Goal: Task Accomplishment & Management: Manage account settings

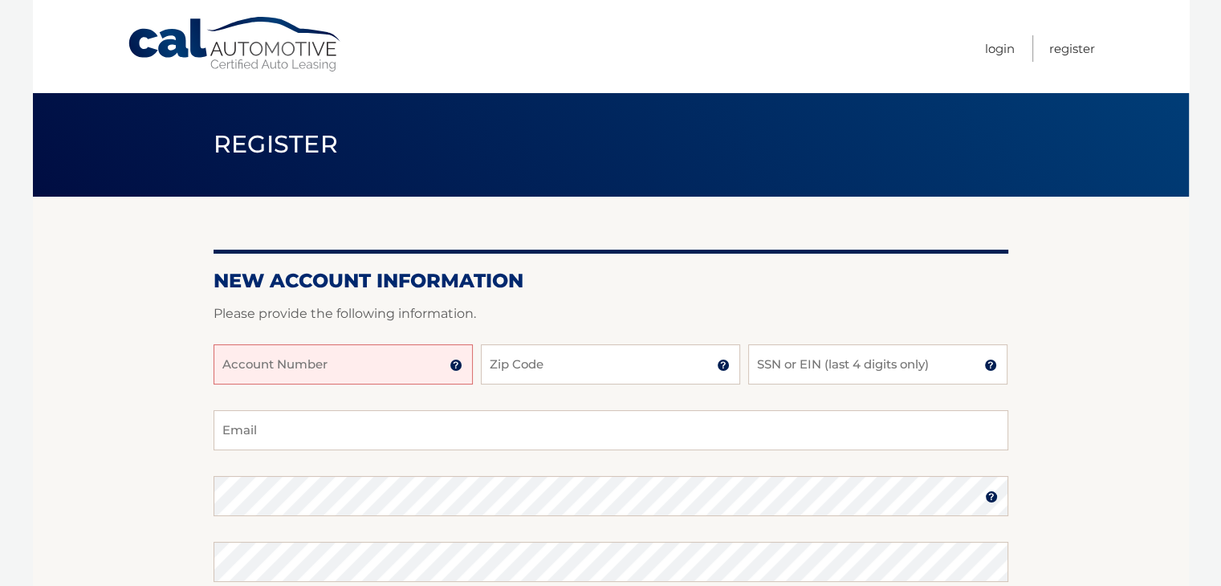
click at [365, 367] on input "Account Number" at bounding box center [343, 364] width 259 height 40
type input "44456023324"
click at [562, 358] on input "Zip Code" at bounding box center [610, 364] width 259 height 40
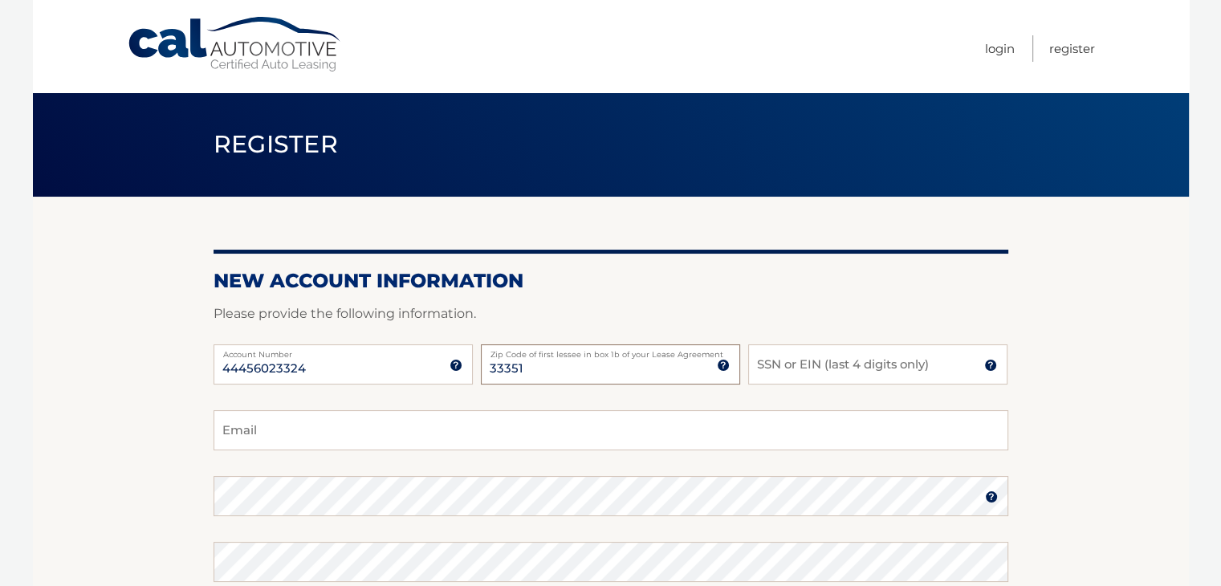
type input "33351"
click at [826, 356] on input "SSN or EIN (last 4 digits only)" at bounding box center [877, 364] width 259 height 40
click at [825, 369] on input "SSN or EIN (last 4 digits only)" at bounding box center [877, 364] width 259 height 40
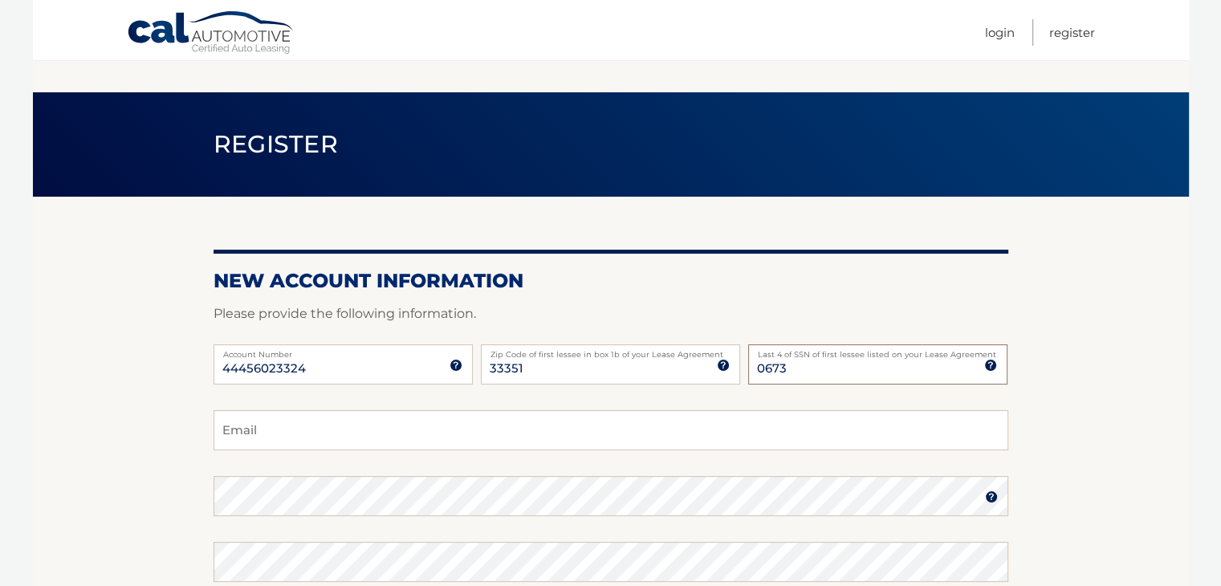
scroll to position [123, 0]
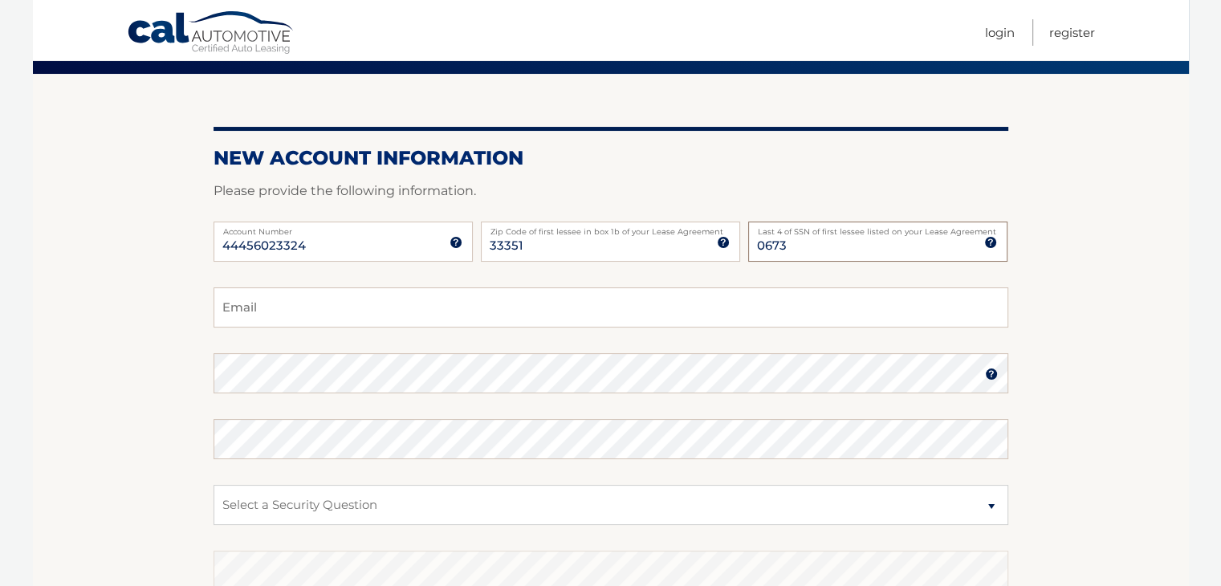
type input "0673"
click at [308, 310] on input "Email" at bounding box center [611, 307] width 795 height 40
type input "ajthegreat1000@al.com"
click at [987, 375] on img at bounding box center [991, 374] width 13 height 13
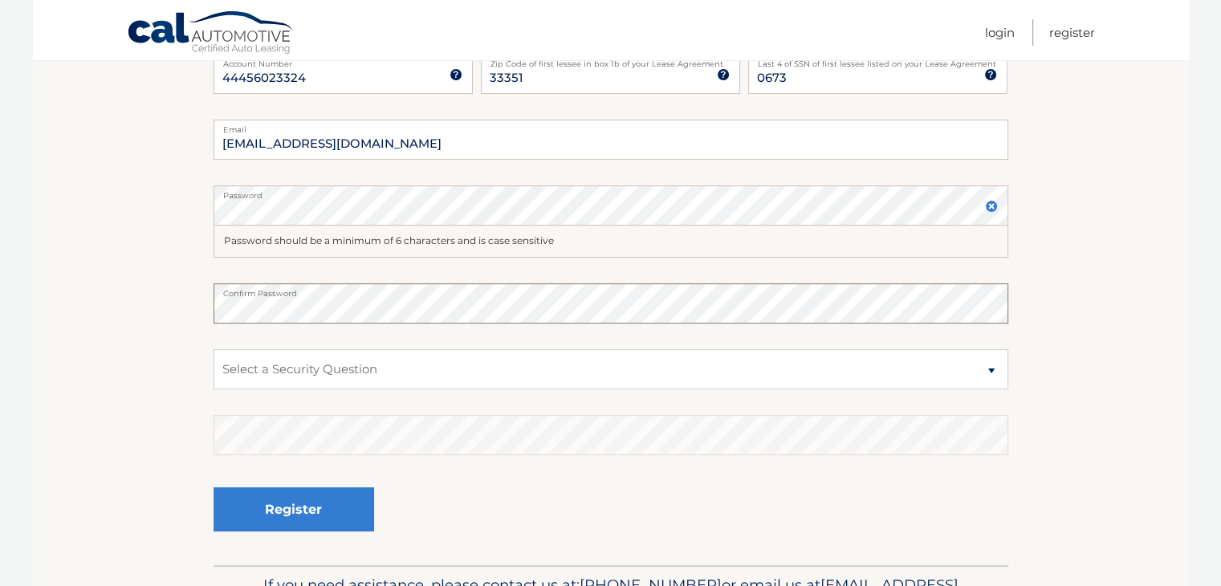
scroll to position [295, 0]
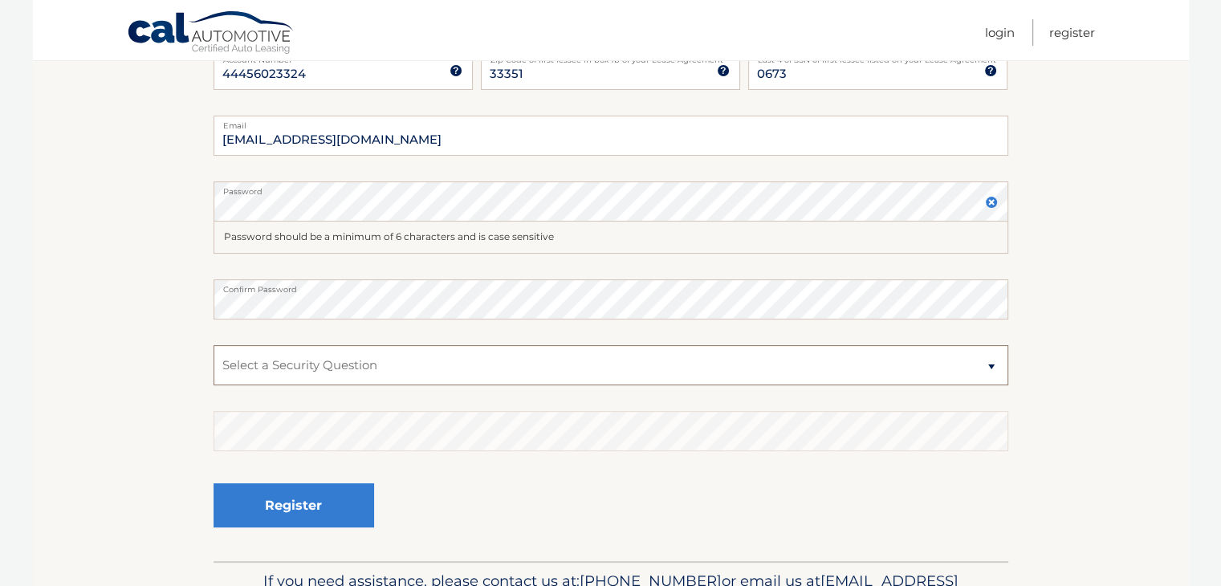
click at [540, 375] on select "Select a Security Question What was the name of your elementary school? What is…" at bounding box center [611, 365] width 795 height 40
click at [531, 367] on select "Select a Security Question What was the name of your elementary school? What is…" at bounding box center [611, 365] width 795 height 40
select select "2"
click at [214, 345] on select "Select a Security Question What was the name of your elementary school? What is…" at bounding box center [611, 365] width 795 height 40
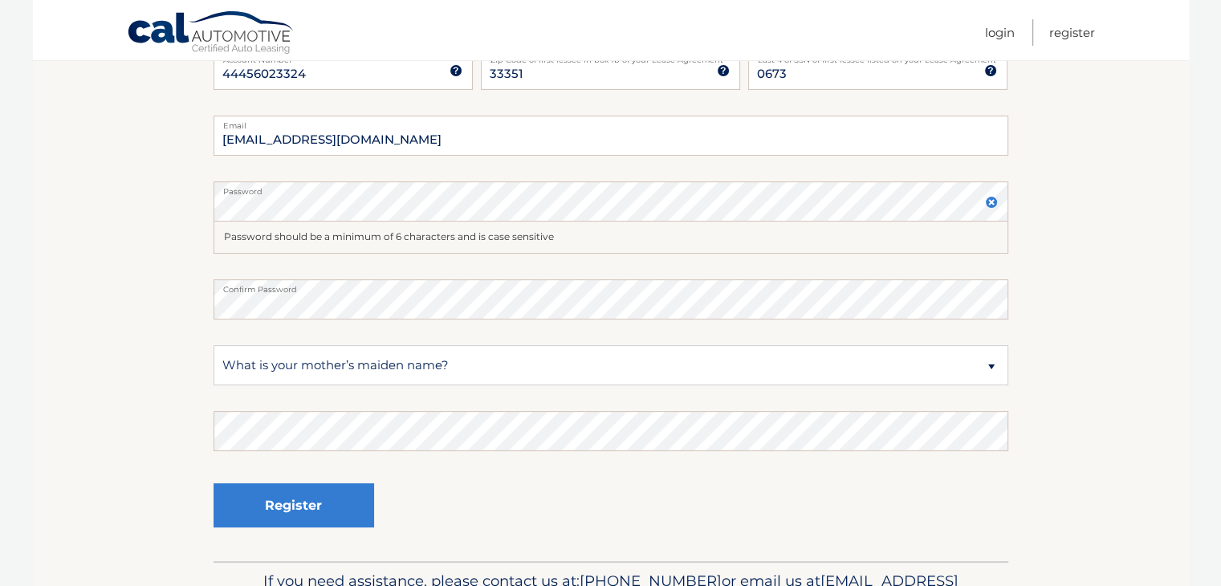
click at [428, 451] on fieldset "ajthegreat1000@al.com Email Password Password should be a minimum of 6 characte…" at bounding box center [611, 339] width 795 height 446
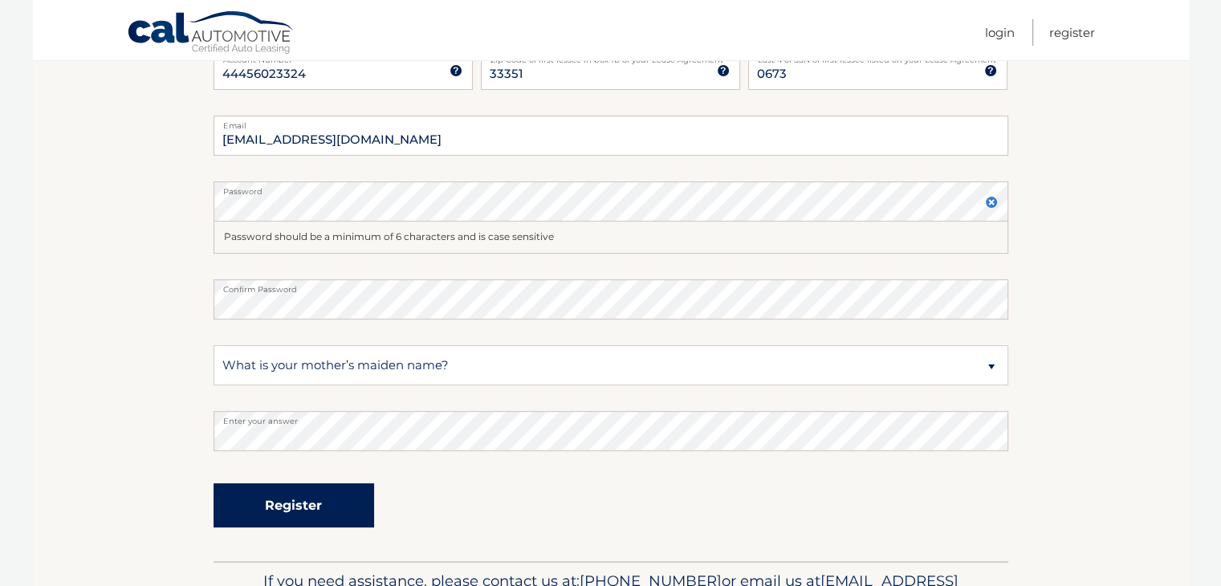
click at [275, 520] on button "Register" at bounding box center [294, 505] width 161 height 44
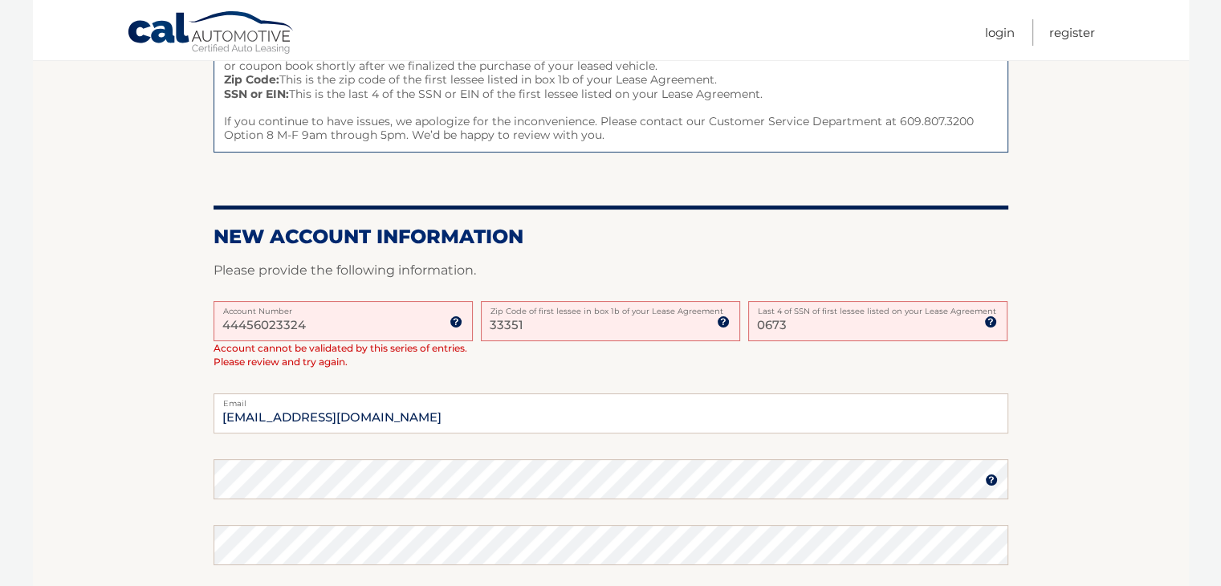
scroll to position [253, 0]
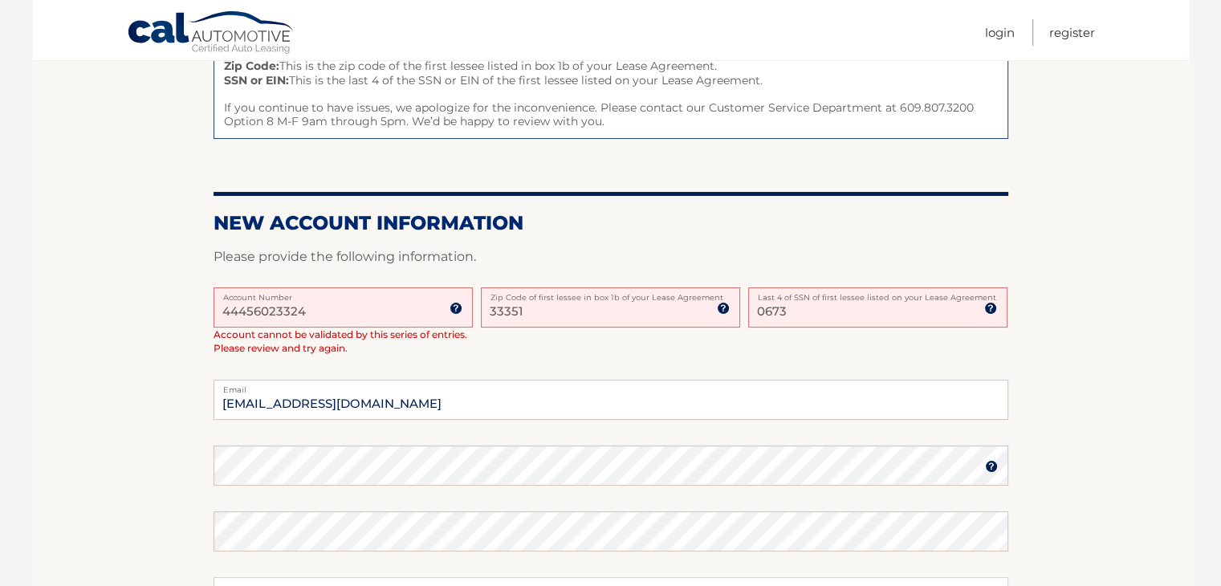
click at [457, 306] on img at bounding box center [456, 308] width 13 height 13
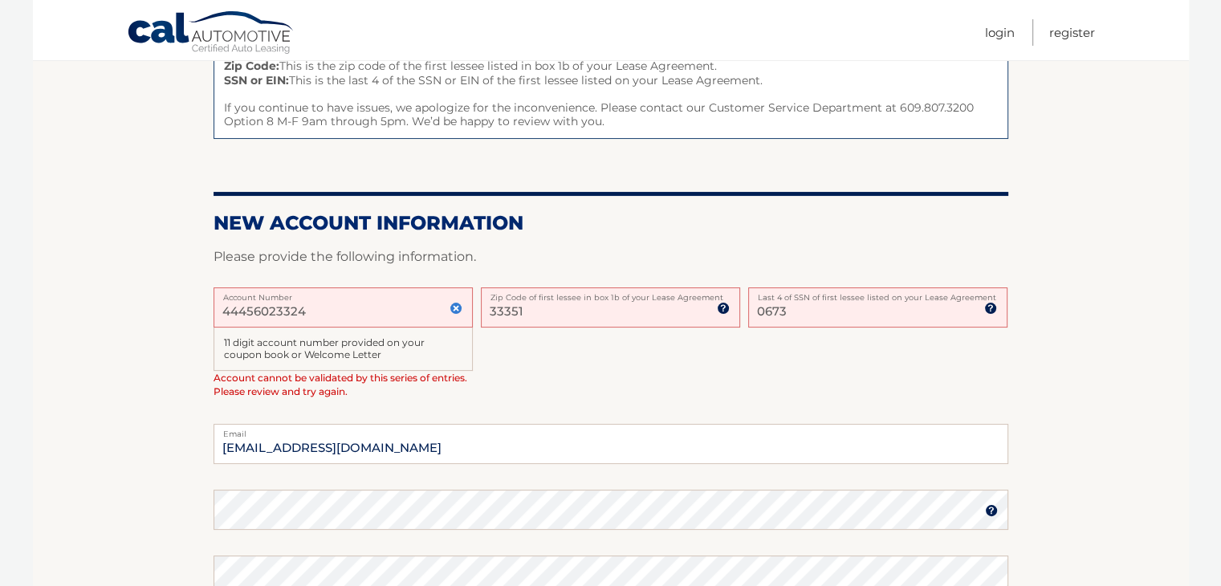
click at [304, 312] on input "44456023324" at bounding box center [343, 307] width 259 height 40
drag, startPoint x: 789, startPoint y: 309, endPoint x: 658, endPoint y: 287, distance: 132.8
click at [658, 287] on div "44456023324 Account Number 11 digit account number provided on your coupon book…" at bounding box center [611, 355] width 795 height 137
type input "5331"
click at [687, 361] on div "44456023324 Account Number 11 digit account number provided on your coupon book…" at bounding box center [611, 355] width 795 height 137
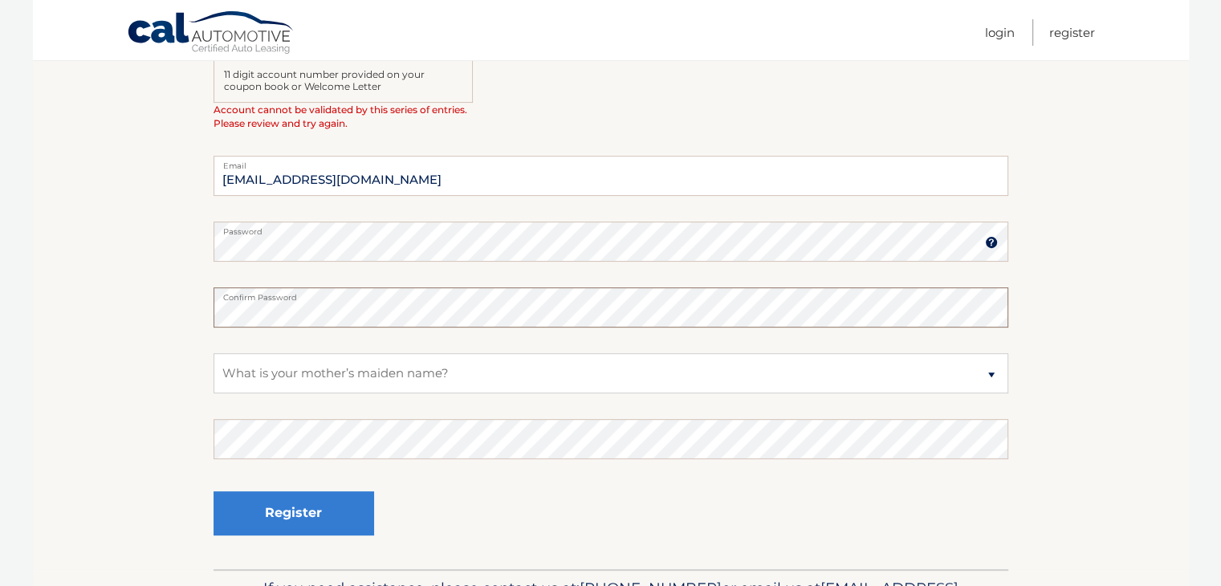
scroll to position [543, 0]
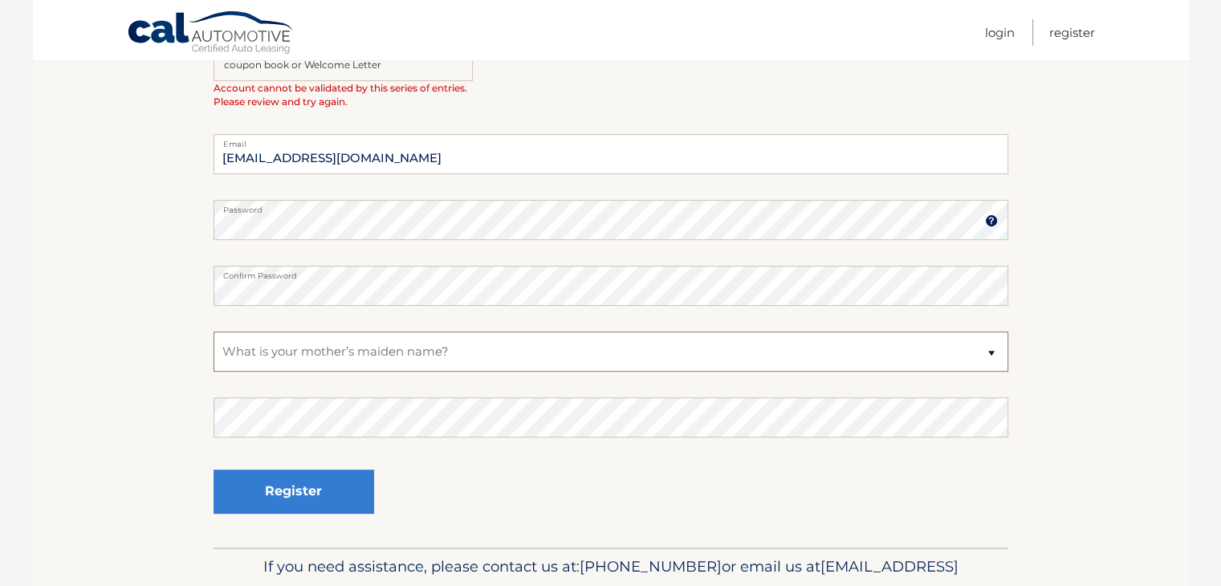
drag, startPoint x: 299, startPoint y: 354, endPoint x: 296, endPoint y: 362, distance: 8.6
click at [296, 362] on select "Select a Security Question What was the name of your elementary school? What is…" at bounding box center [611, 352] width 795 height 40
click at [214, 332] on select "Select a Security Question What was the name of your elementary school? What is…" at bounding box center [611, 352] width 795 height 40
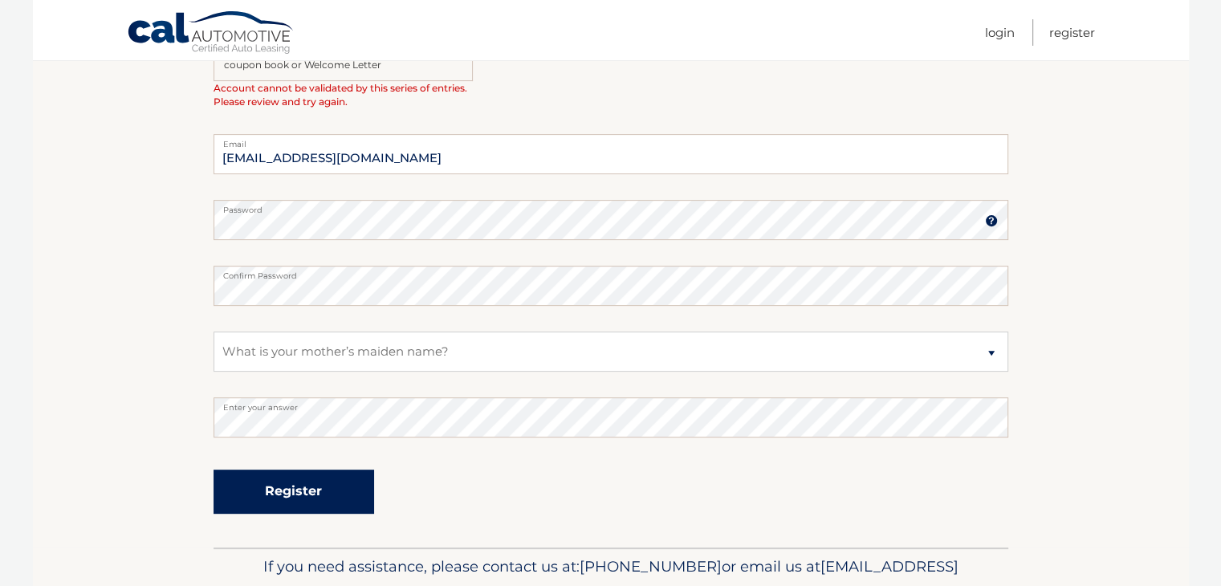
click at [300, 499] on button "Register" at bounding box center [294, 492] width 161 height 44
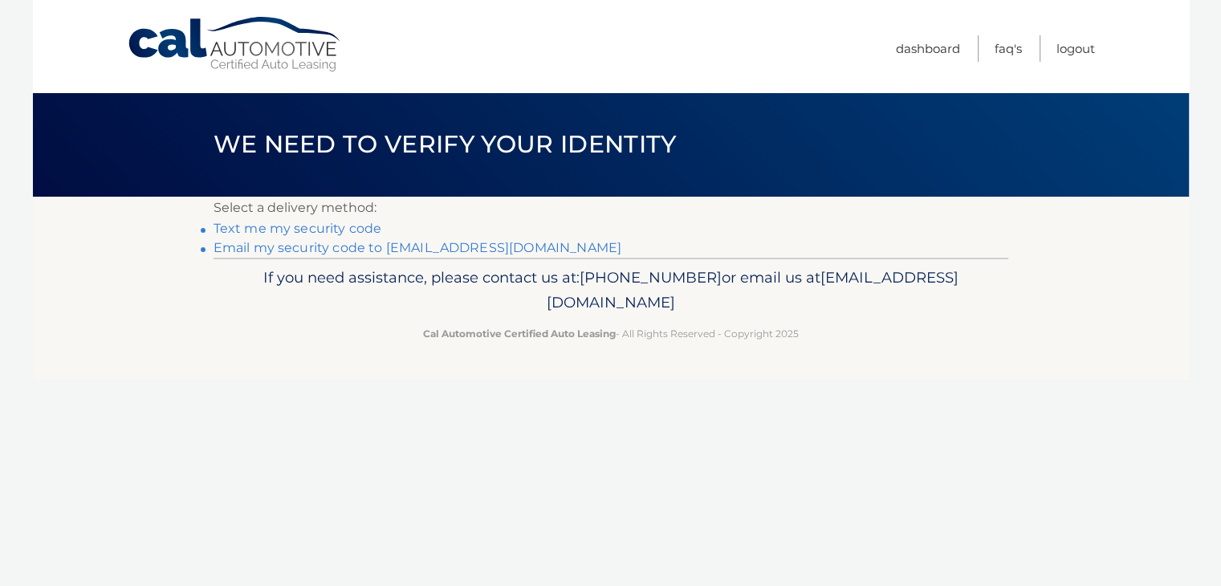
click at [443, 248] on link "Email my security code to [EMAIL_ADDRESS][DOMAIN_NAME]" at bounding box center [418, 247] width 409 height 15
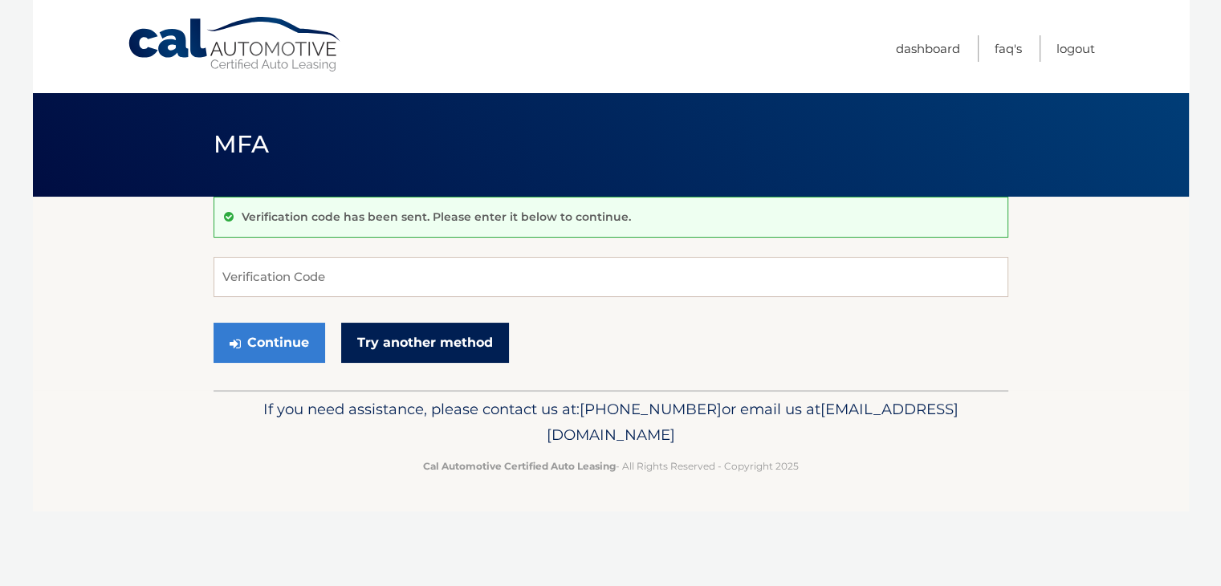
click at [421, 348] on link "Try another method" at bounding box center [425, 343] width 168 height 40
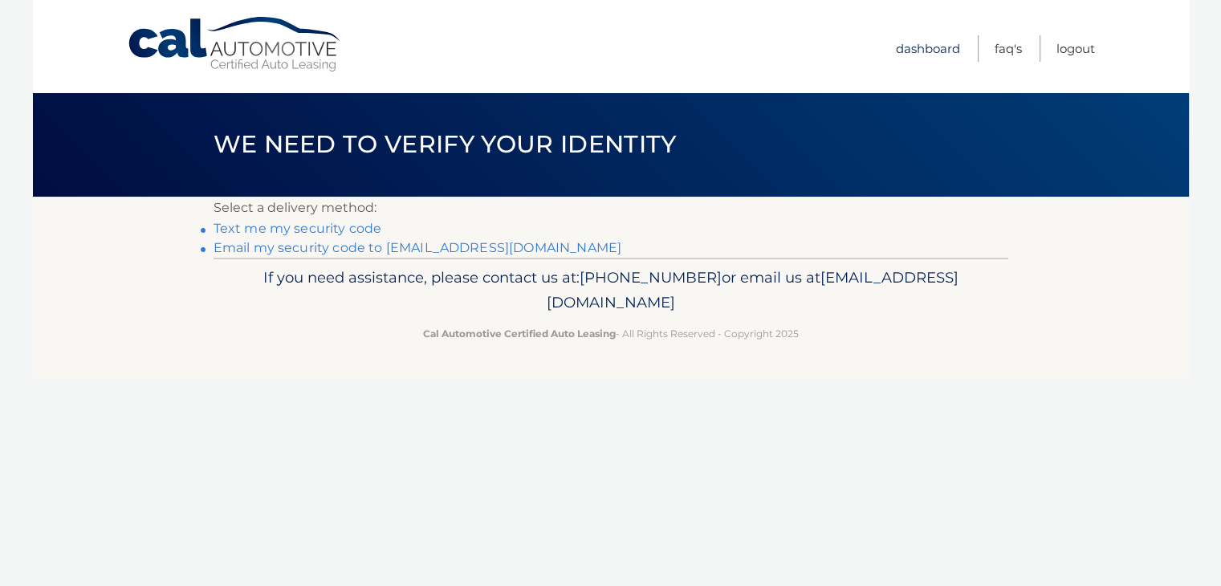
click at [948, 49] on link "Dashboard" at bounding box center [928, 48] width 64 height 26
click at [350, 230] on link "Text me my security code" at bounding box center [298, 228] width 169 height 15
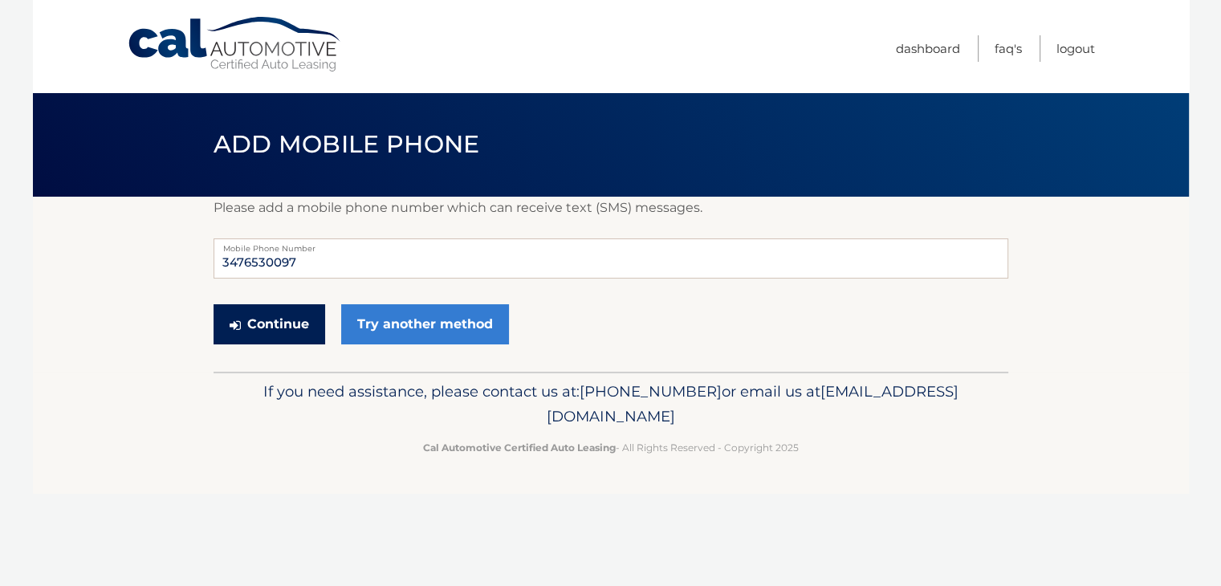
click at [273, 327] on button "Continue" at bounding box center [270, 324] width 112 height 40
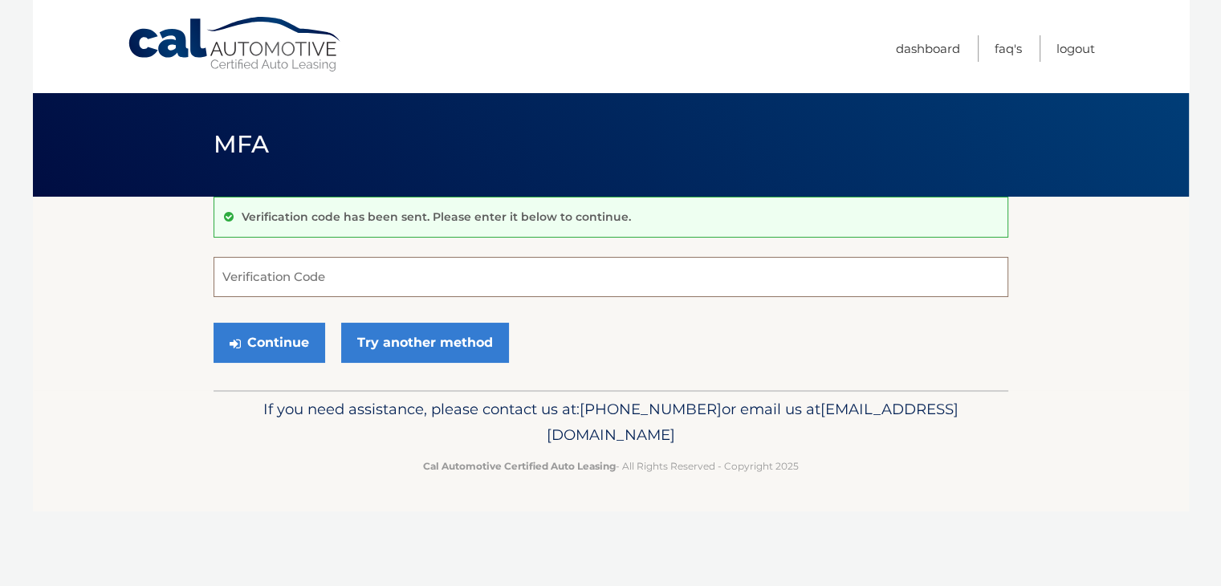
click at [268, 274] on input "Verification Code" at bounding box center [611, 277] width 795 height 40
type input "032218"
click at [289, 346] on button "Continue" at bounding box center [270, 343] width 112 height 40
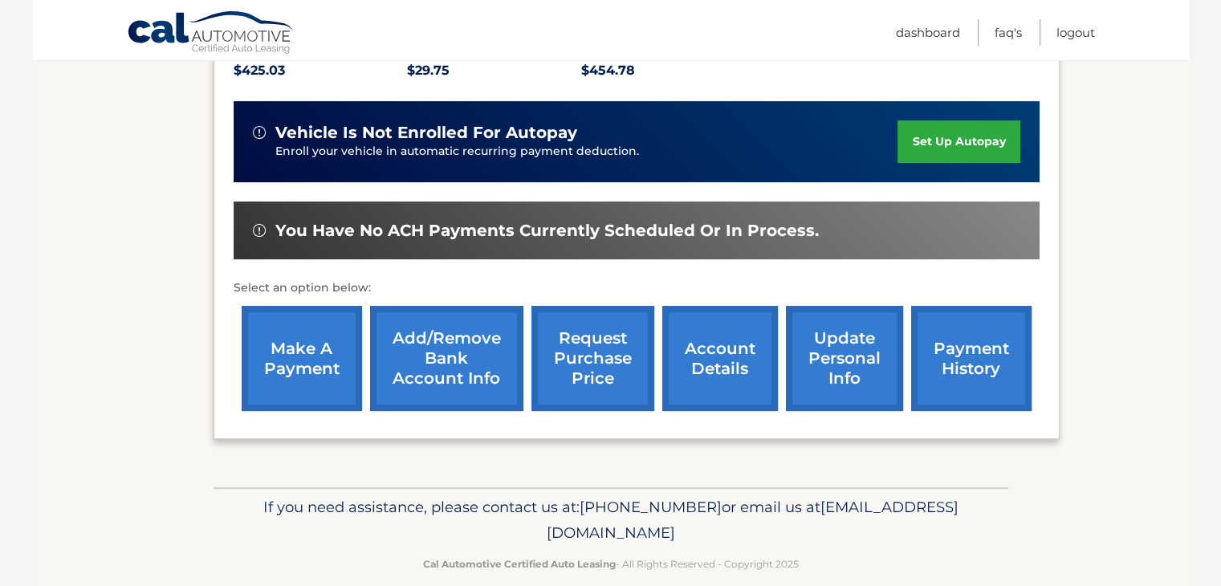
scroll to position [408, 0]
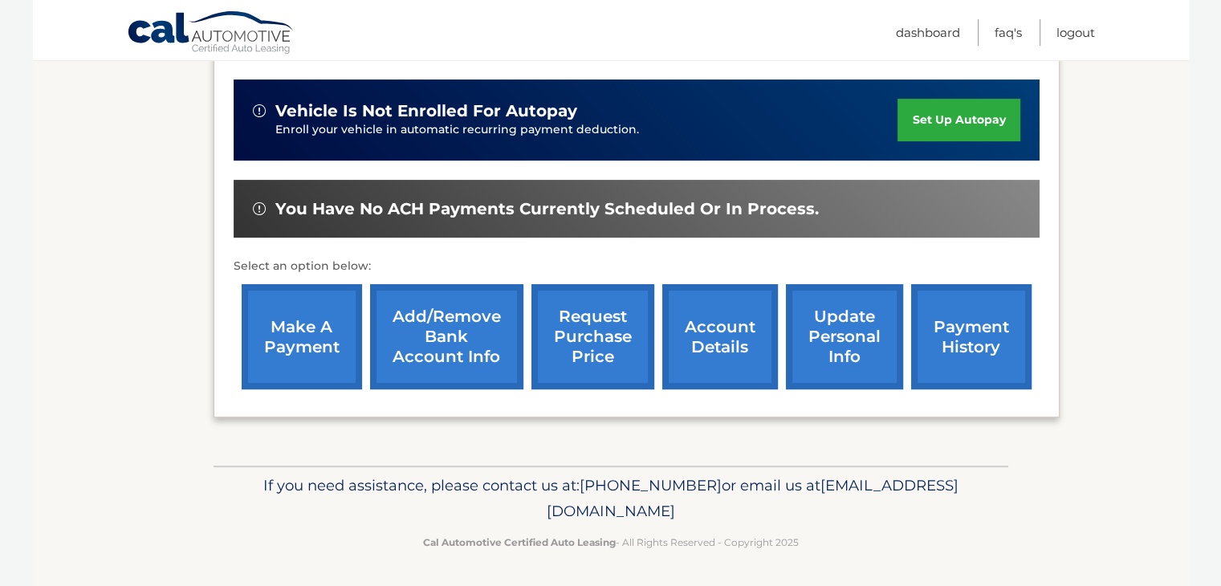
click at [838, 325] on link "update personal info" at bounding box center [844, 336] width 117 height 105
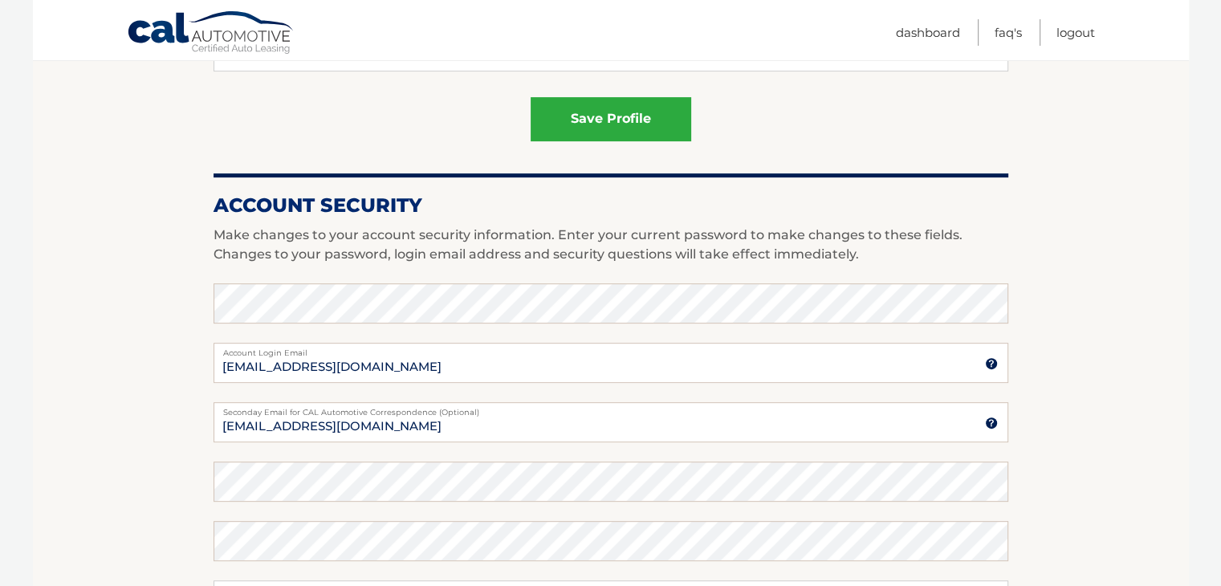
scroll to position [569, 0]
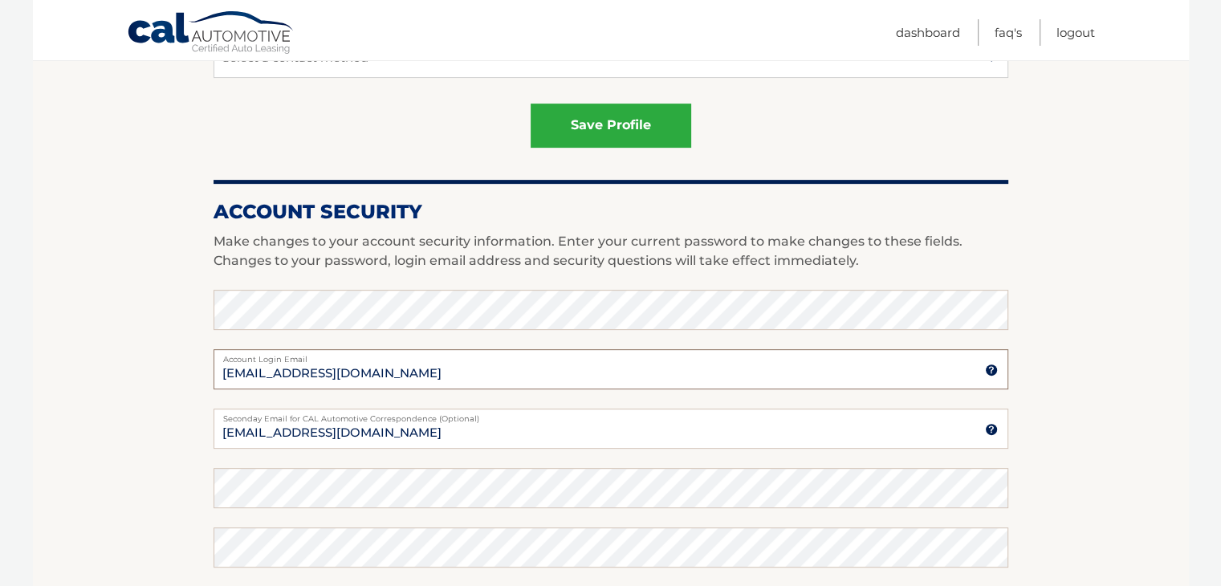
click at [333, 373] on input "[EMAIL_ADDRESS][DOMAIN_NAME]" at bounding box center [611, 369] width 795 height 40
type input "[EMAIL_ADDRESS][DOMAIN_NAME]"
click at [332, 434] on input "[EMAIL_ADDRESS][DOMAIN_NAME]" at bounding box center [611, 429] width 795 height 40
type input "[EMAIL_ADDRESS][DOMAIN_NAME]"
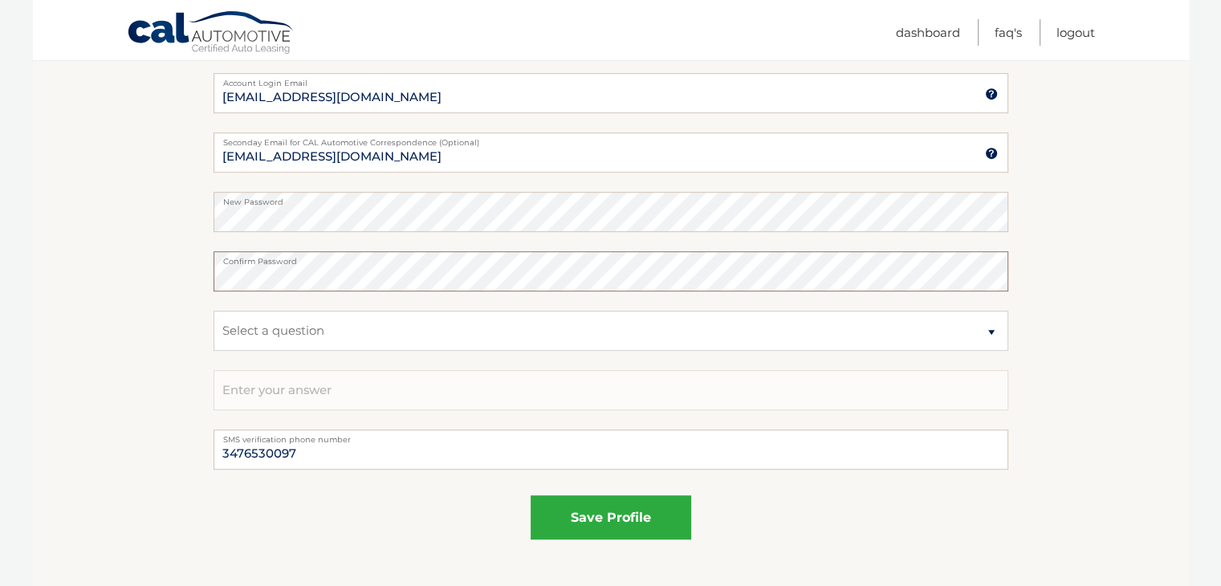
scroll to position [924, 0]
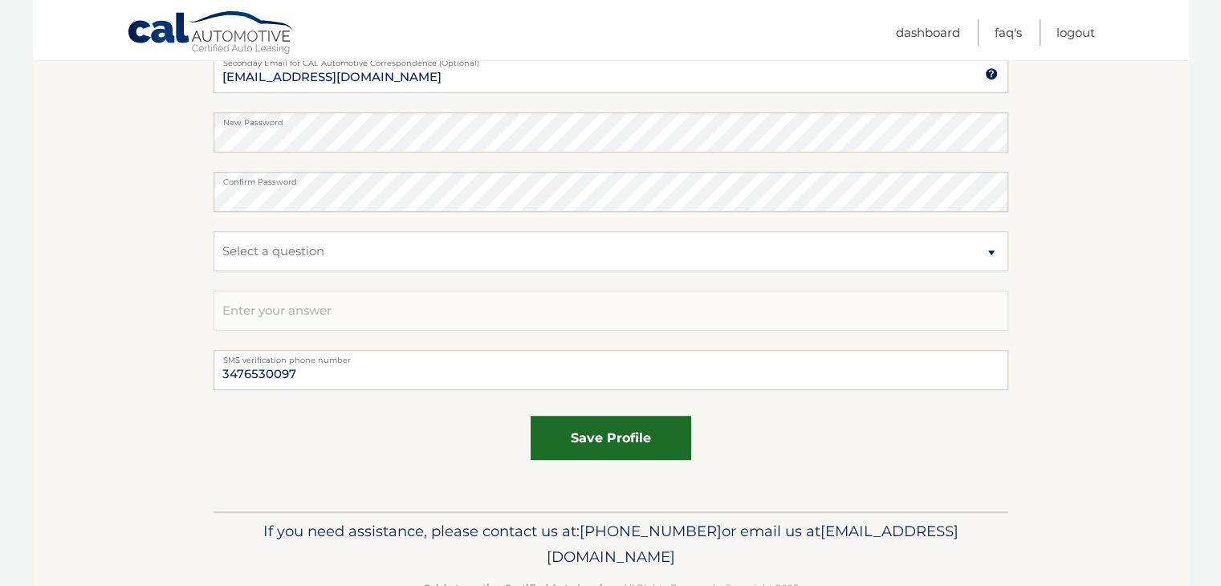
click at [616, 450] on button "save profile" at bounding box center [611, 438] width 161 height 44
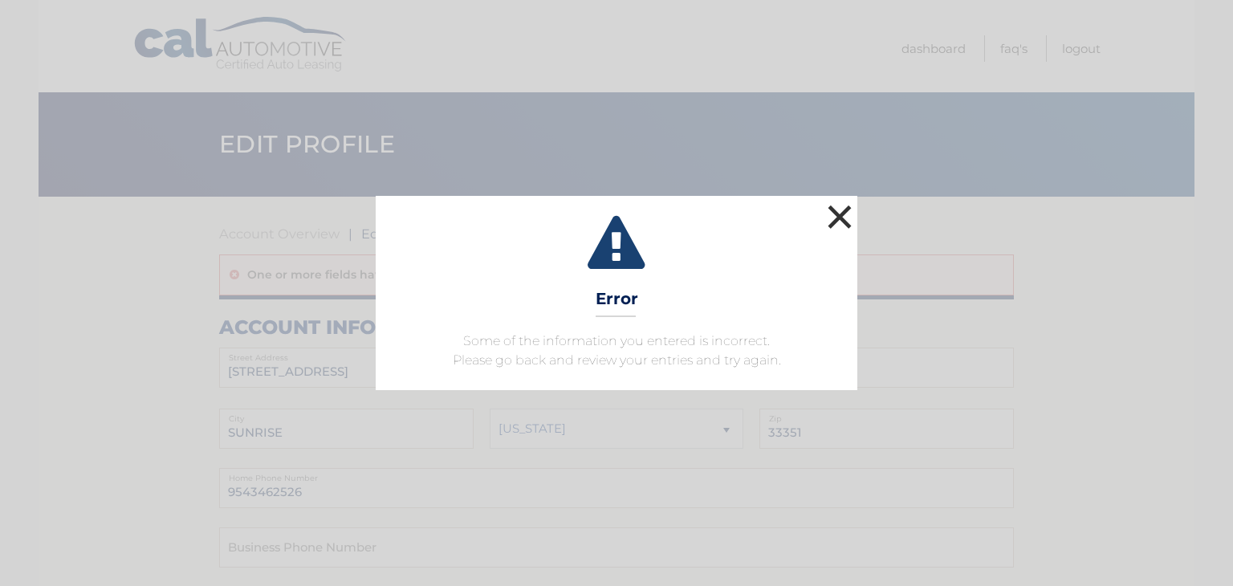
click at [841, 209] on button "×" at bounding box center [840, 217] width 32 height 32
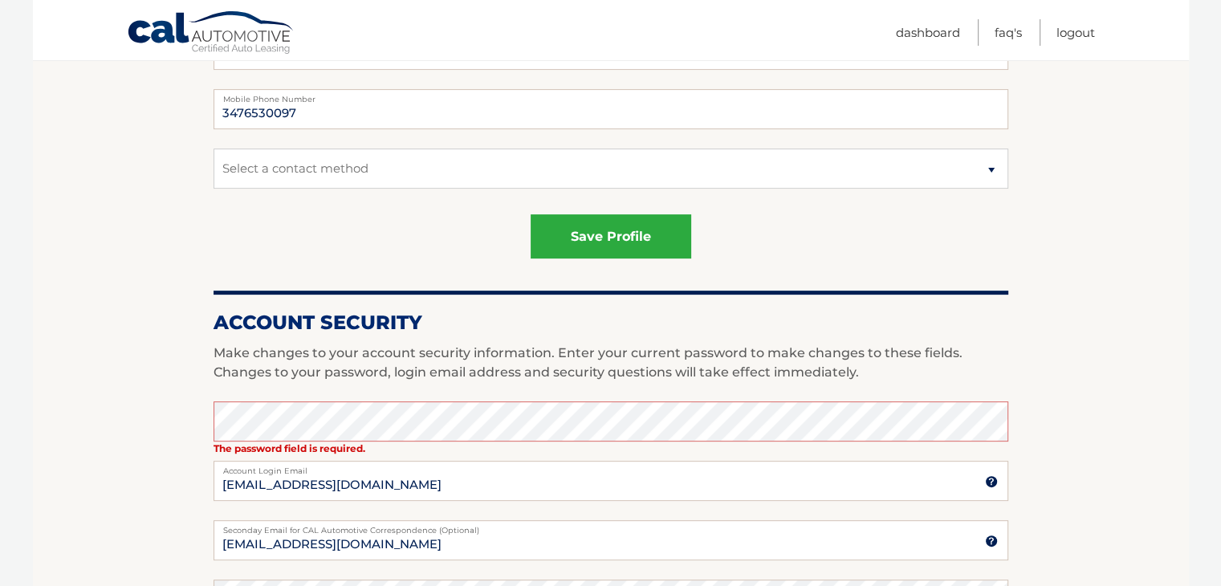
scroll to position [572, 0]
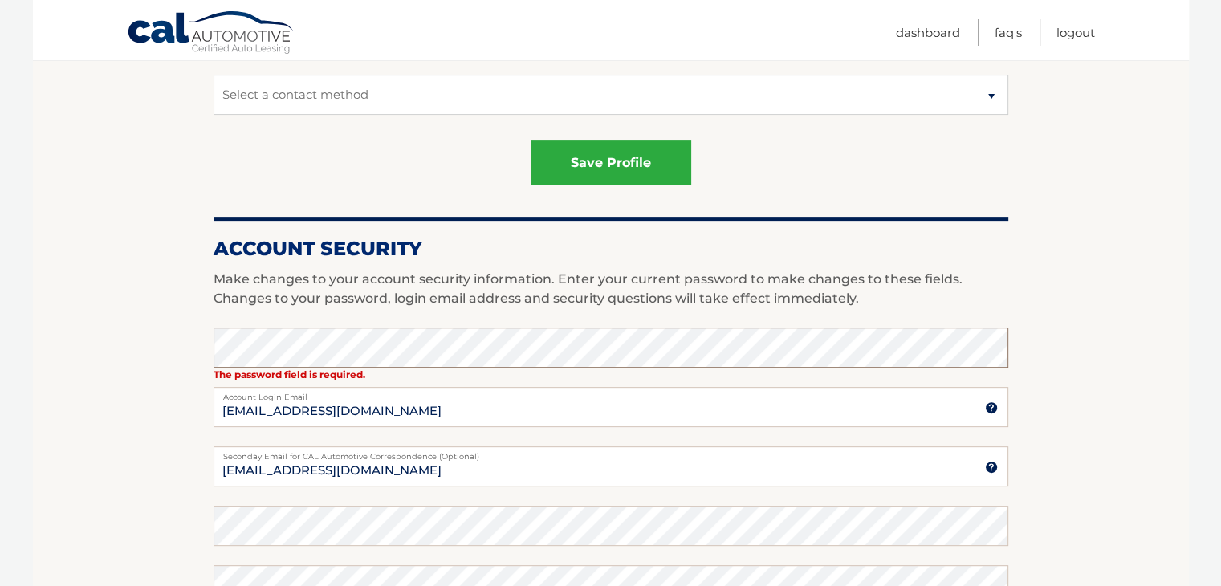
click at [112, 403] on section "Account Overview | Edit Profile One or more fields have an error. account infor…" at bounding box center [611, 265] width 1156 height 1280
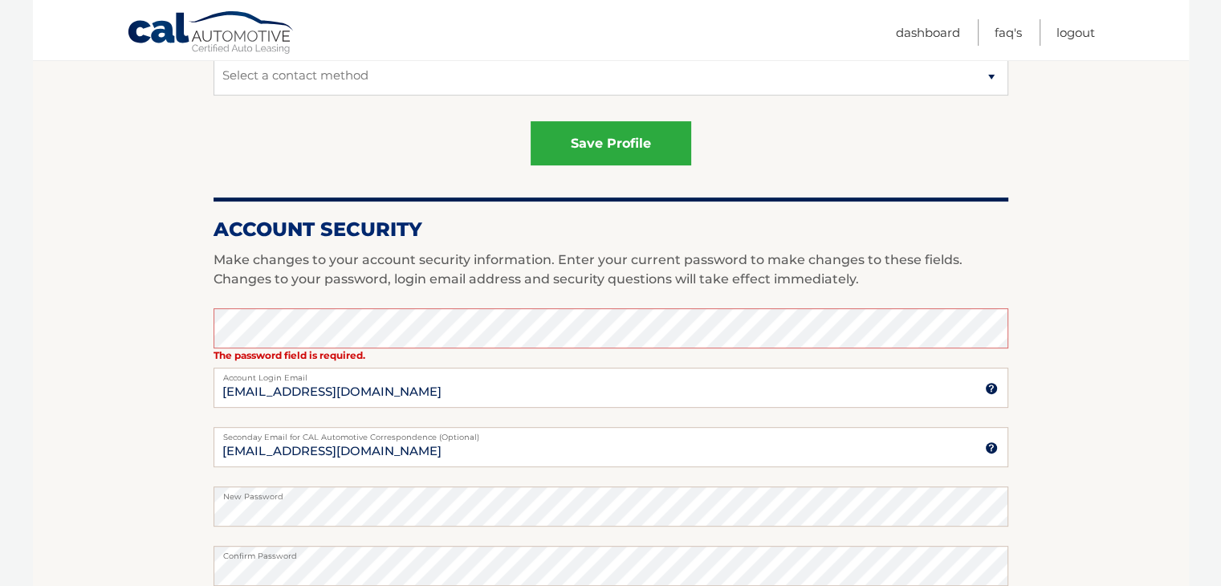
scroll to position [923, 0]
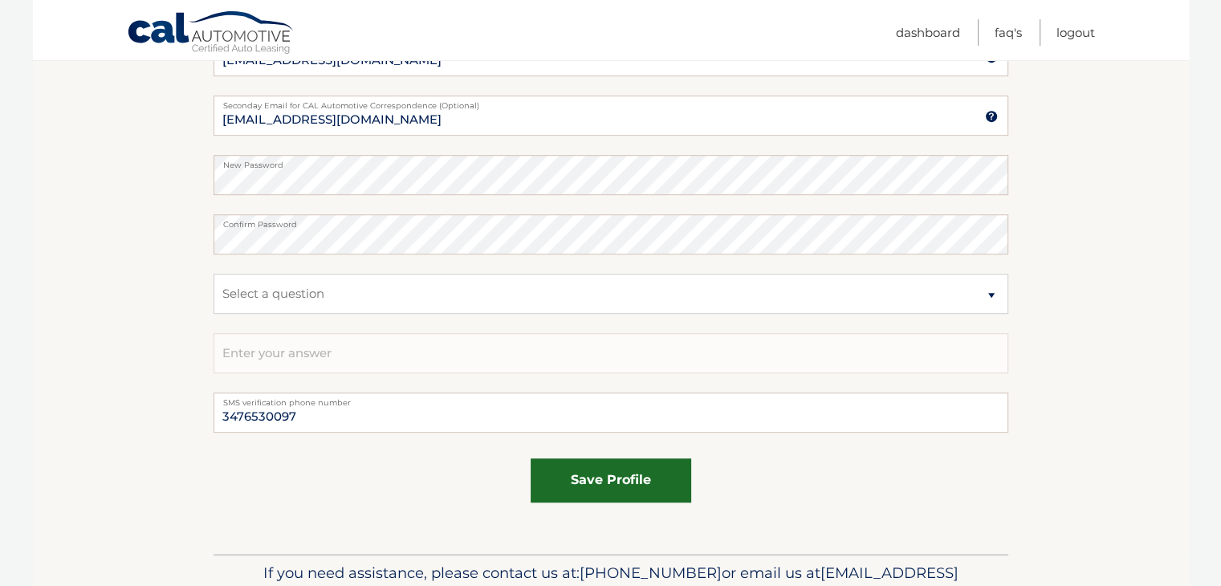
click at [615, 495] on button "save profile" at bounding box center [611, 481] width 161 height 44
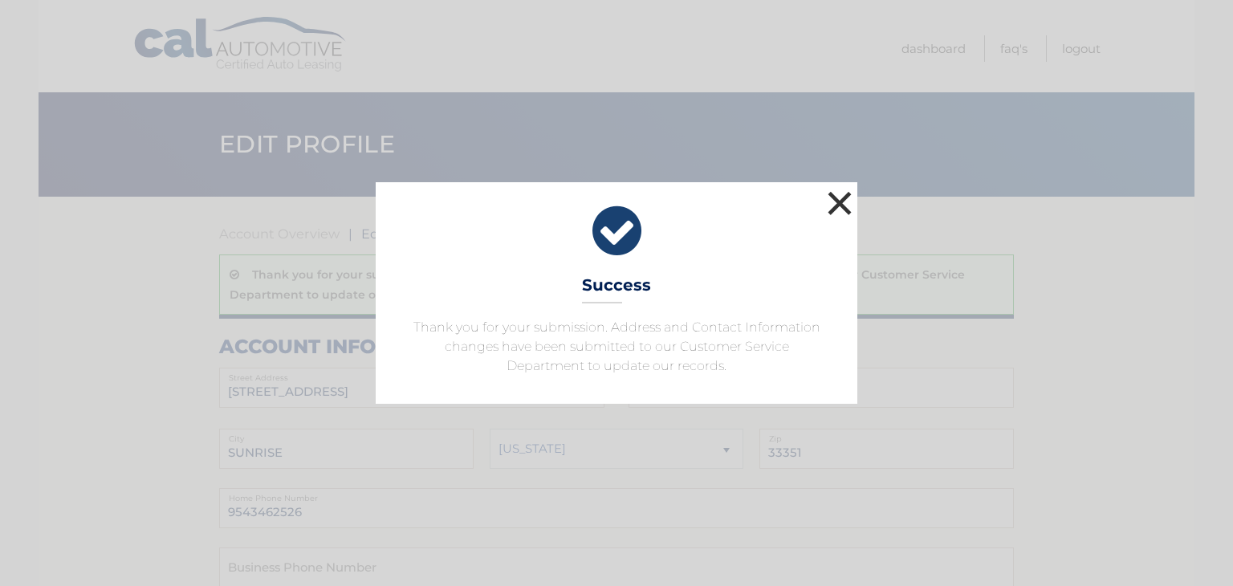
click at [836, 211] on button "×" at bounding box center [840, 203] width 32 height 32
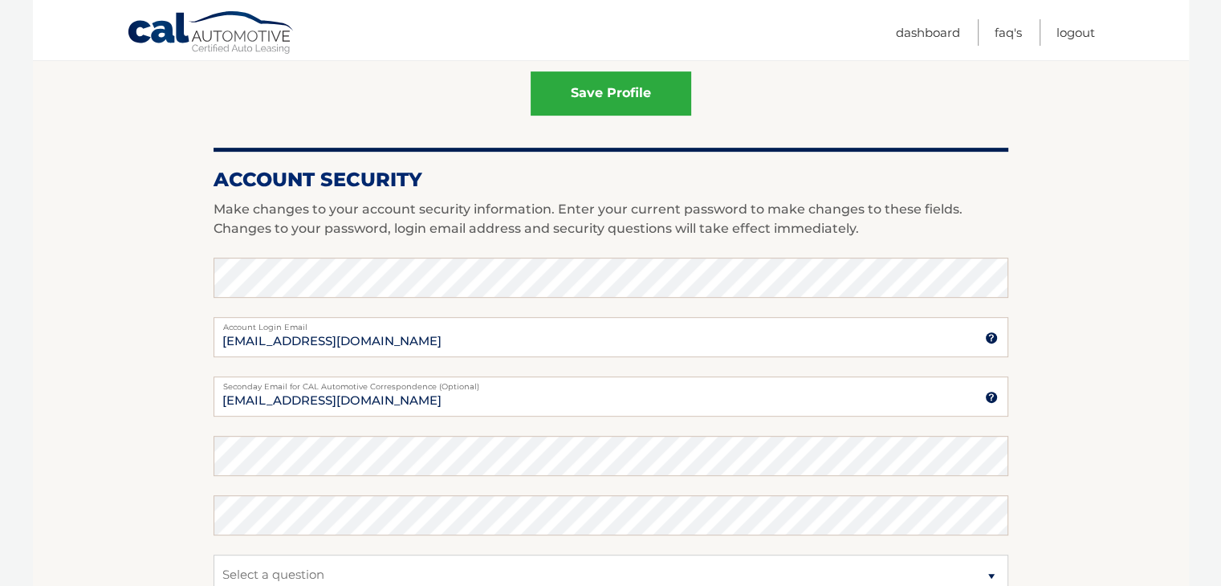
scroll to position [658, 0]
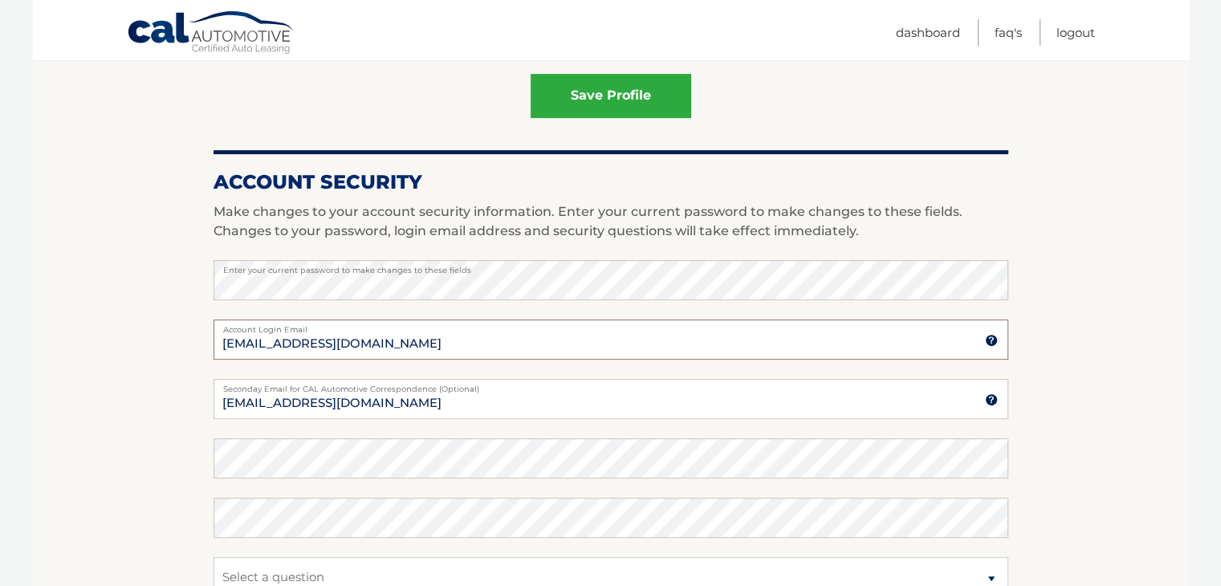
click at [332, 344] on input "[EMAIL_ADDRESS][DOMAIN_NAME]" at bounding box center [611, 340] width 795 height 40
type input "[EMAIL_ADDRESS][DOMAIN_NAME]"
click at [331, 402] on input "[EMAIL_ADDRESS][DOMAIN_NAME]" at bounding box center [611, 399] width 795 height 40
type input "[EMAIL_ADDRESS][DOMAIN_NAME]"
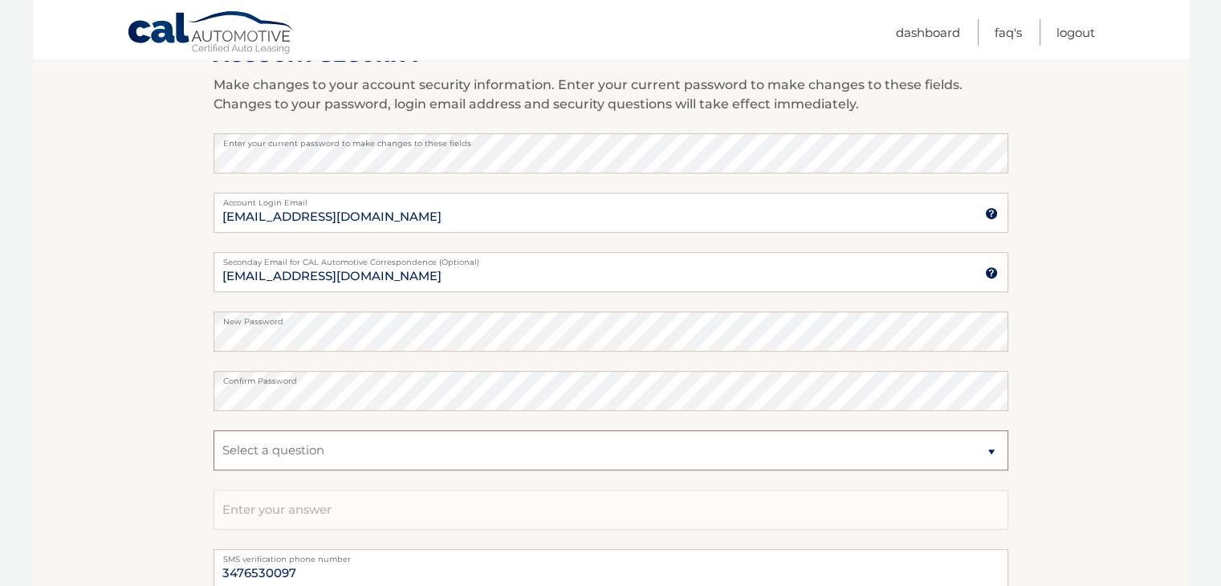
scroll to position [791, 0]
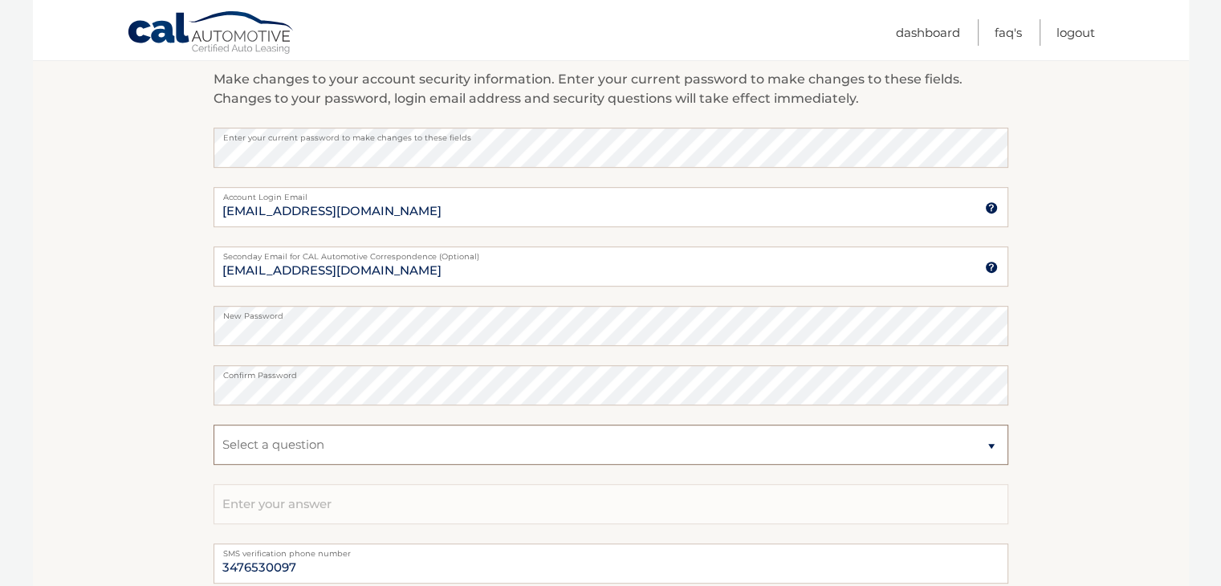
click at [292, 437] on select "Select a question What was the name of your elementary school? What is your mot…" at bounding box center [611, 445] width 795 height 40
select select "2"
click at [214, 425] on select "Select a question What was the name of your elementary school? What is your mot…" at bounding box center [611, 445] width 795 height 40
click at [284, 508] on input "text" at bounding box center [611, 504] width 795 height 40
type input "f"
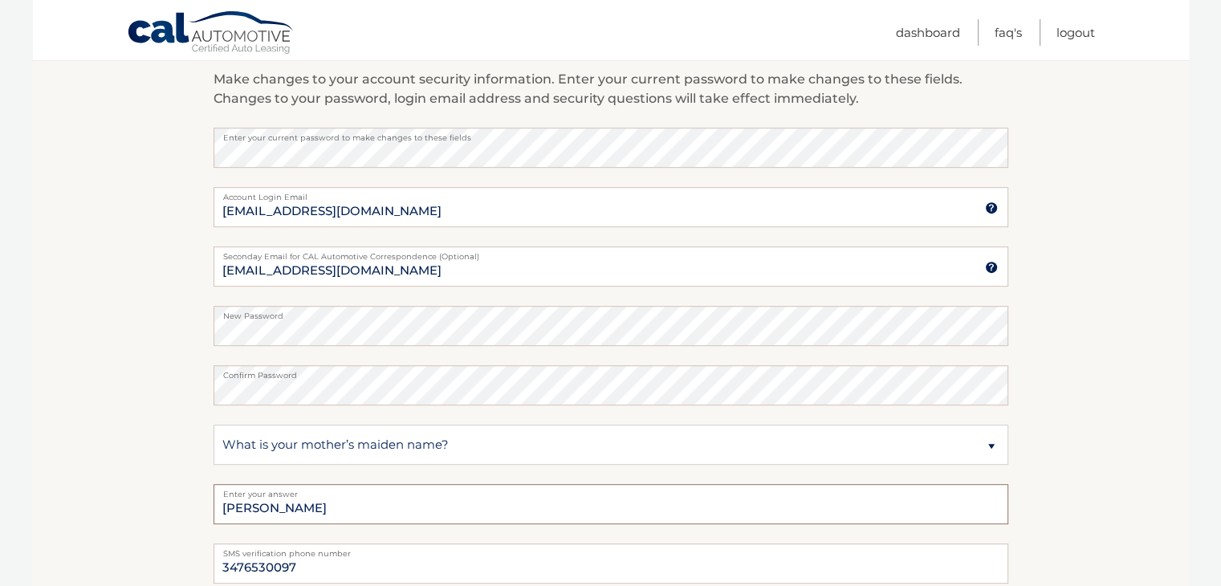
scroll to position [1031, 0]
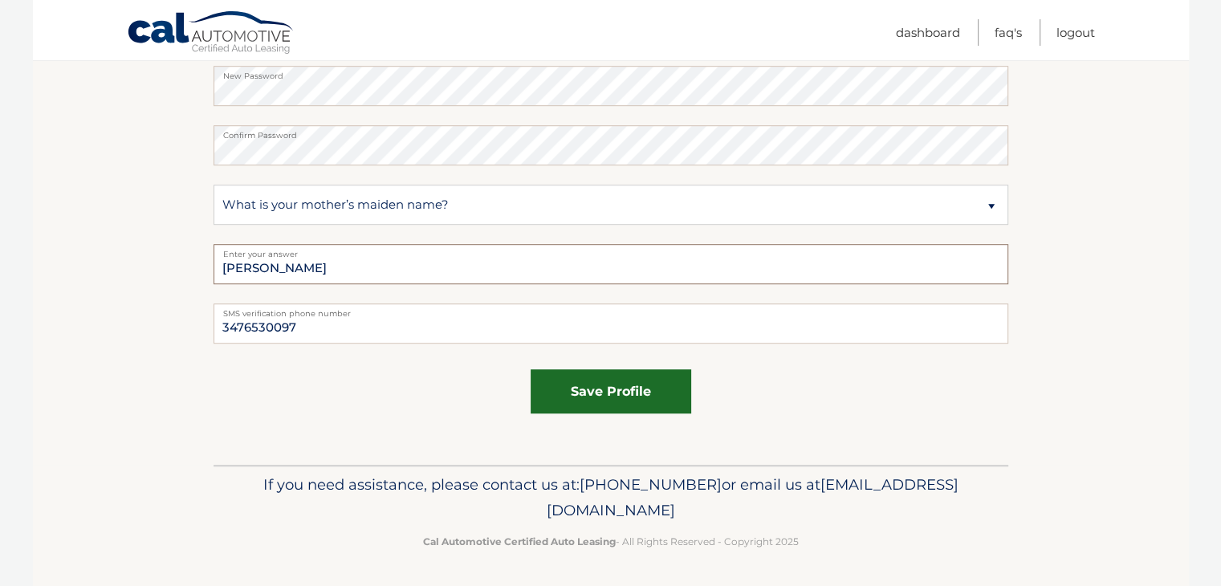
type input "Falero"
click at [629, 383] on button "save profile" at bounding box center [611, 391] width 161 height 44
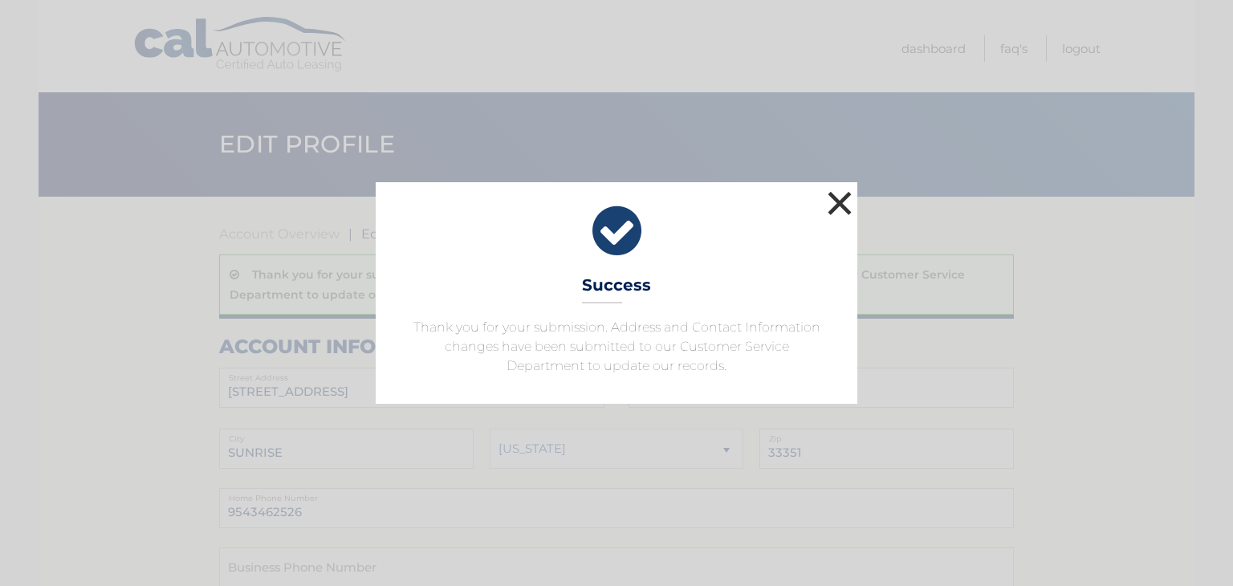
click at [843, 206] on button "×" at bounding box center [840, 203] width 32 height 32
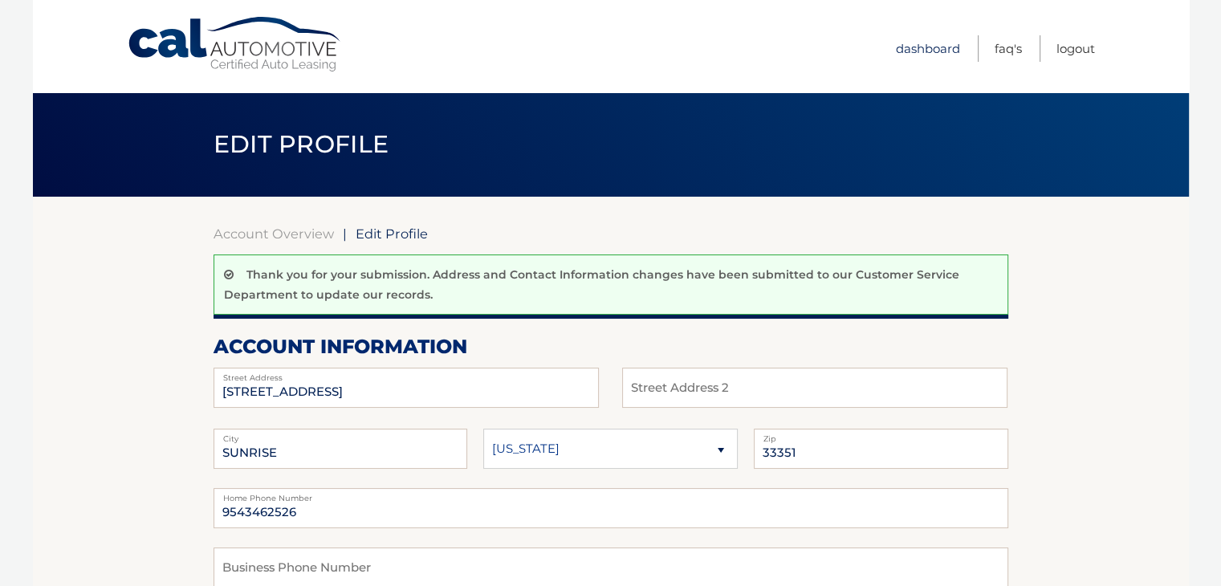
click at [915, 45] on link "Dashboard" at bounding box center [928, 48] width 64 height 26
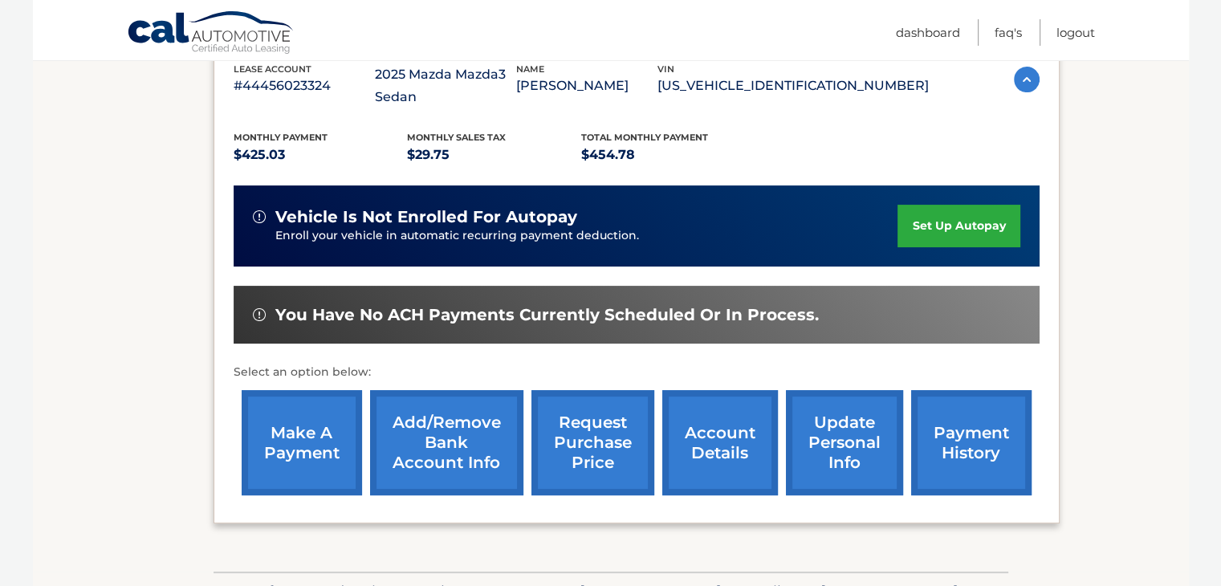
scroll to position [356, 0]
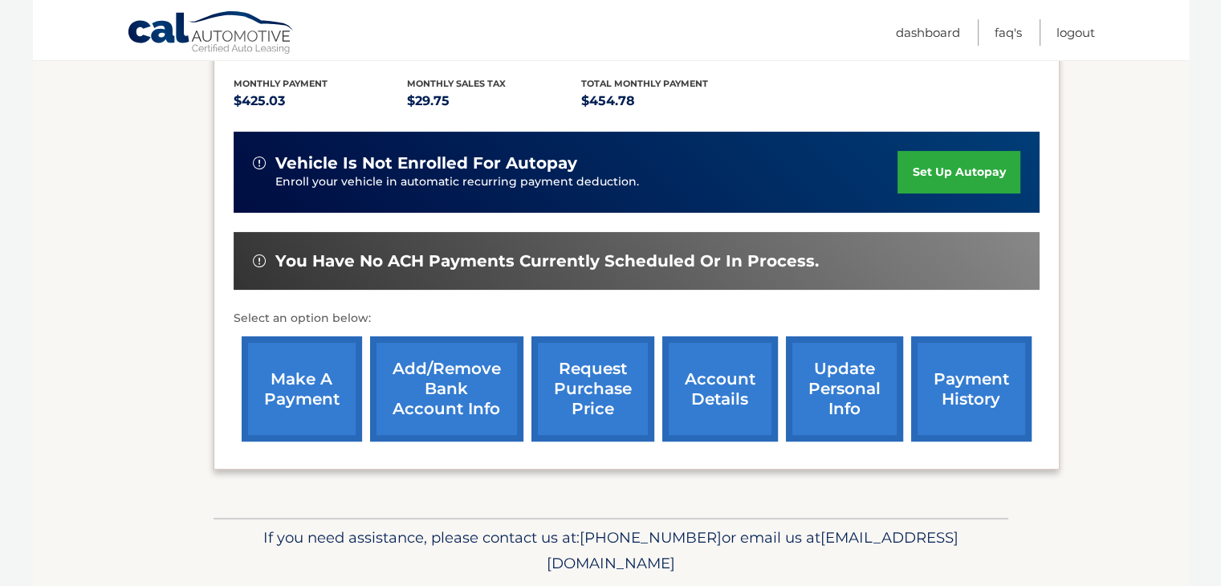
click at [451, 381] on link "Add/Remove bank account info" at bounding box center [446, 388] width 153 height 105
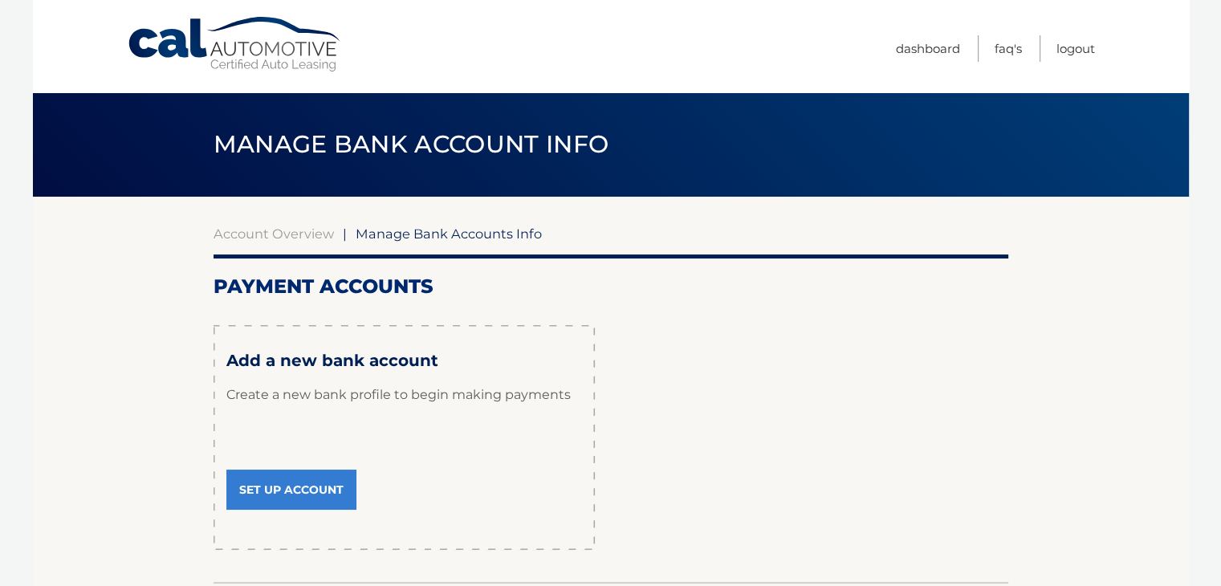
click at [306, 483] on link "Set Up Account" at bounding box center [291, 490] width 130 height 40
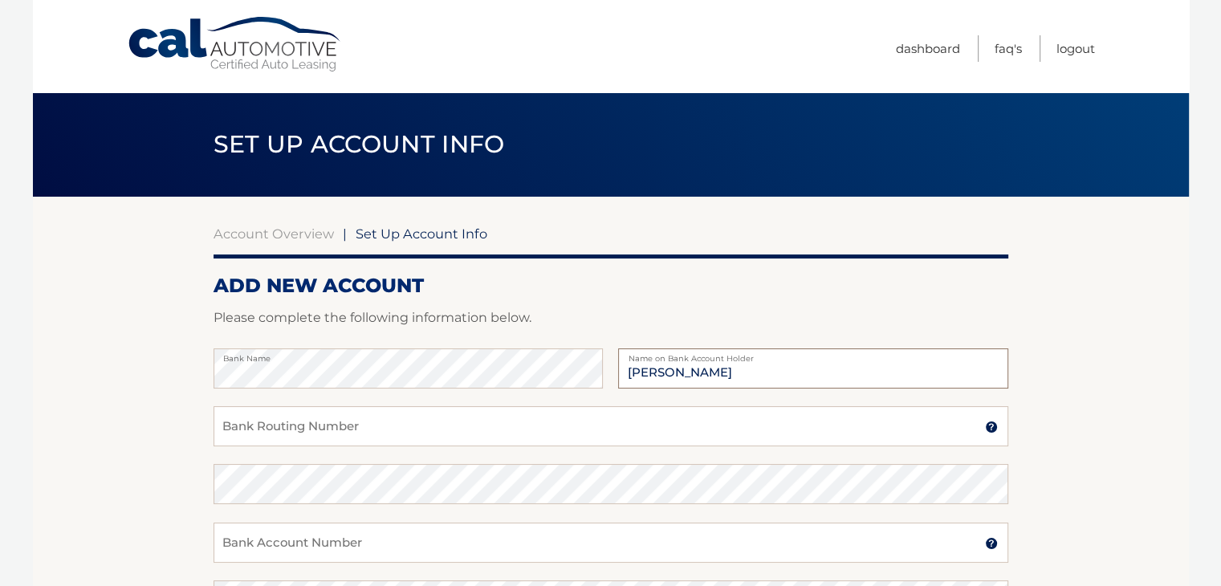
type input "[PERSON_NAME]"
click at [276, 433] on input "Bank Routing Number" at bounding box center [611, 426] width 795 height 40
type input "063107513"
click at [522, 540] on input "Bank Account Number" at bounding box center [611, 543] width 795 height 40
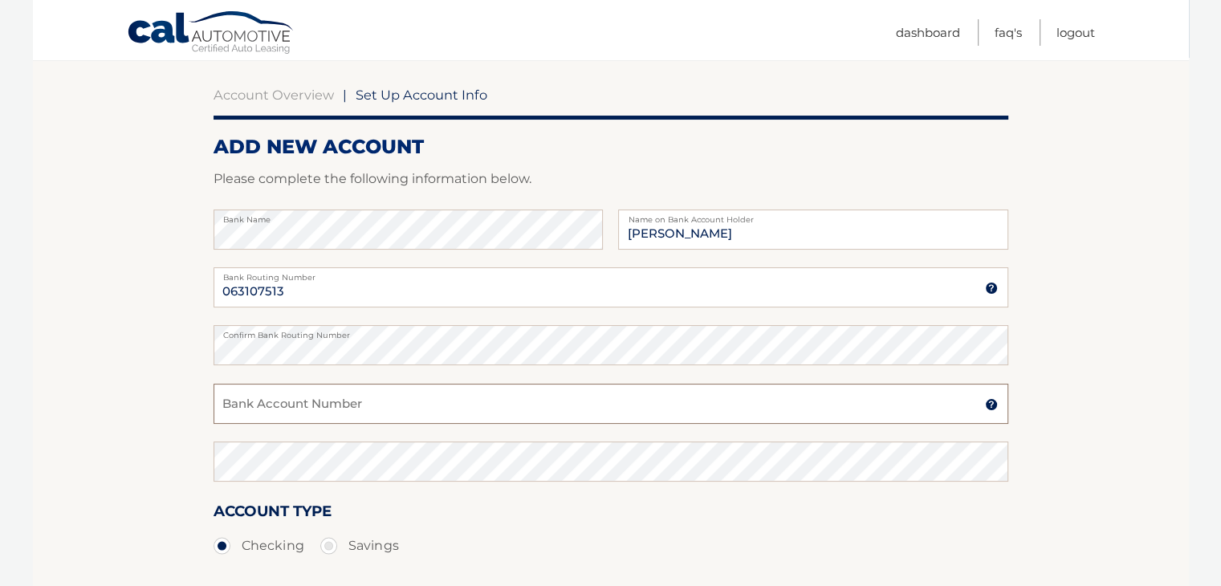
scroll to position [115, 0]
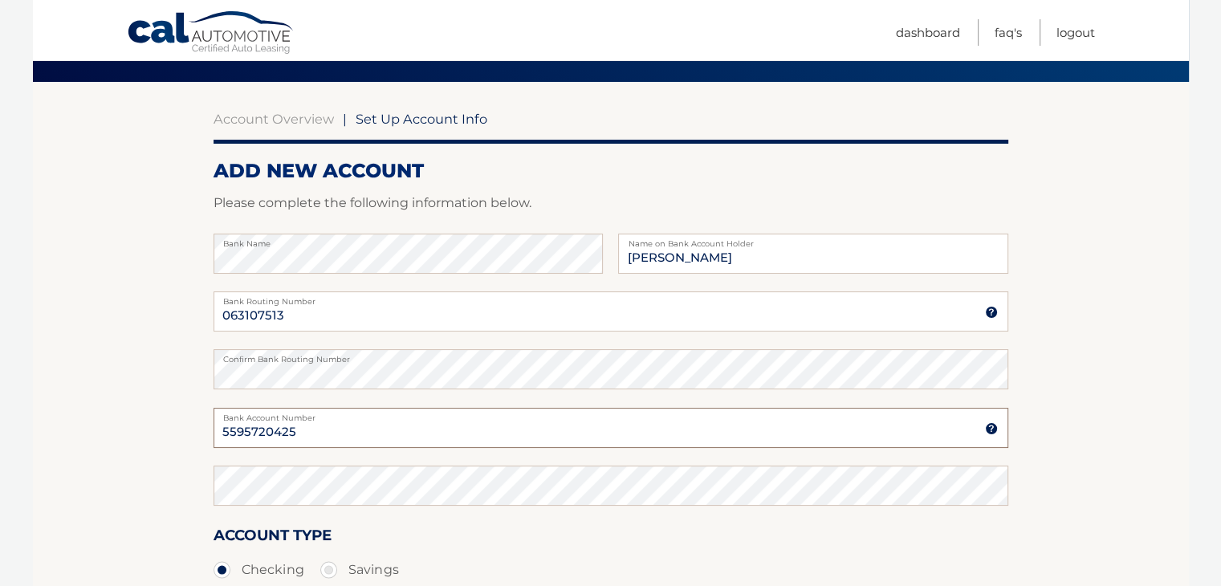
type input "5595720425"
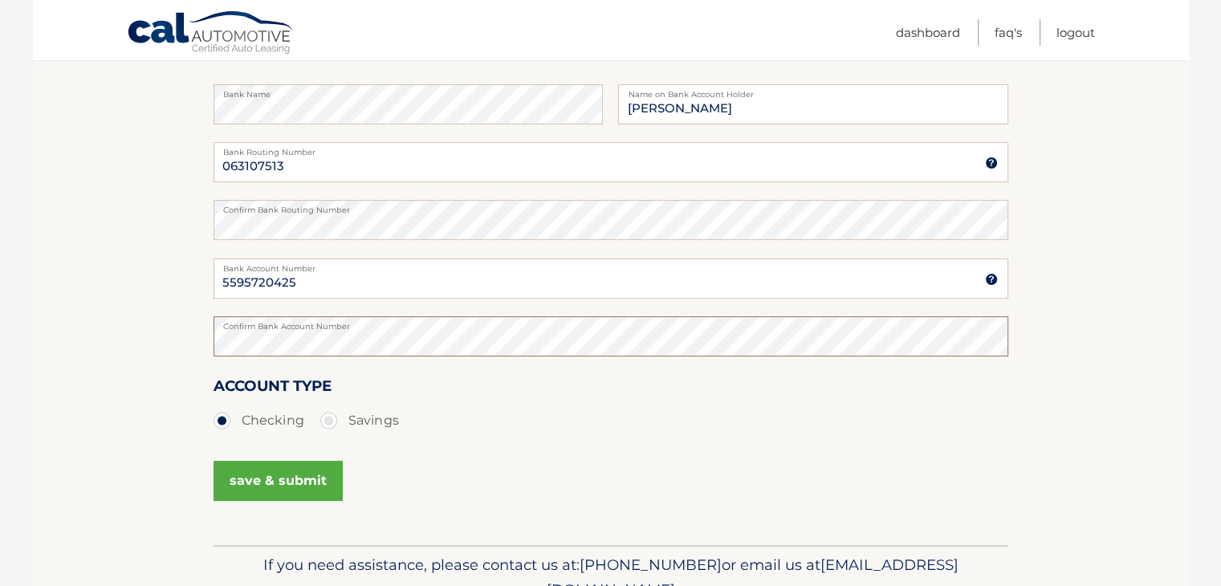
scroll to position [274, 0]
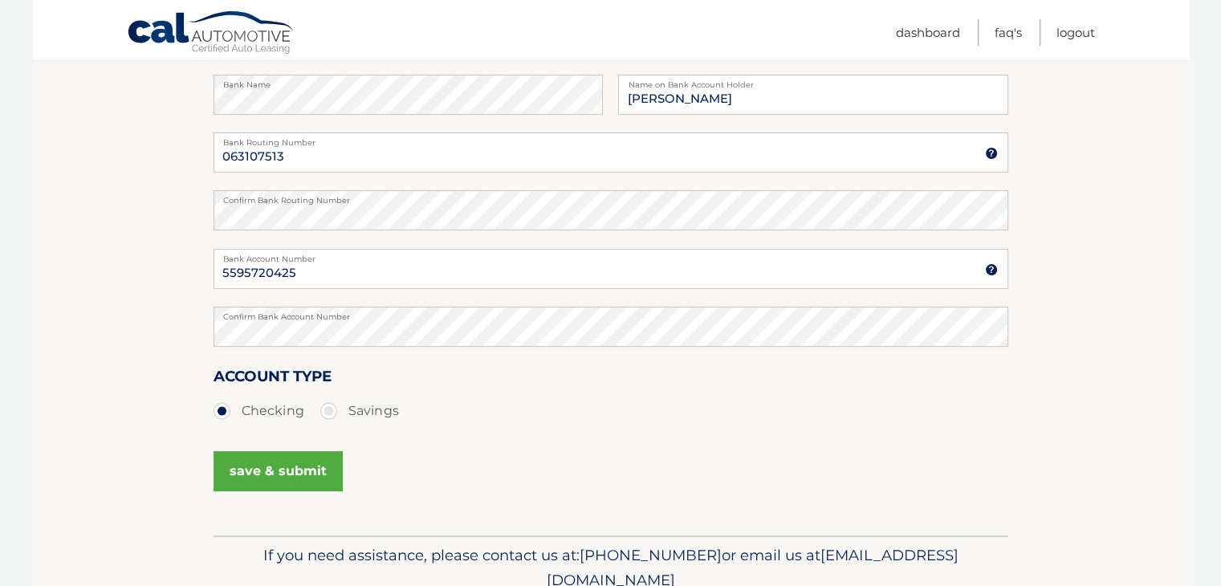
click at [296, 477] on button "save & submit" at bounding box center [278, 471] width 129 height 40
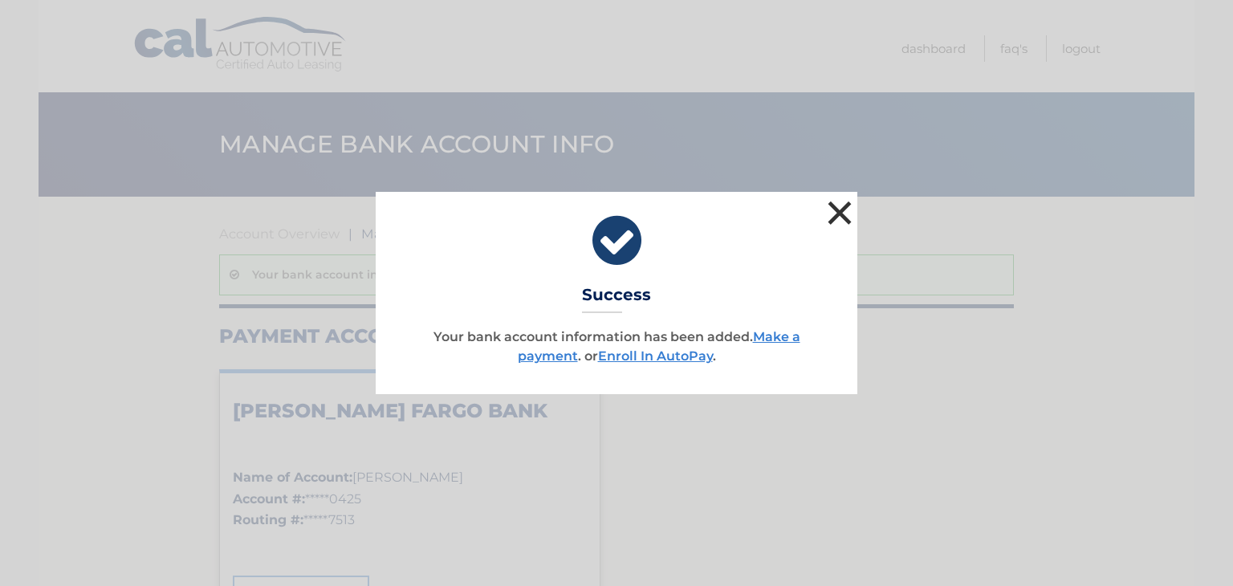
click at [838, 205] on button "×" at bounding box center [840, 213] width 32 height 32
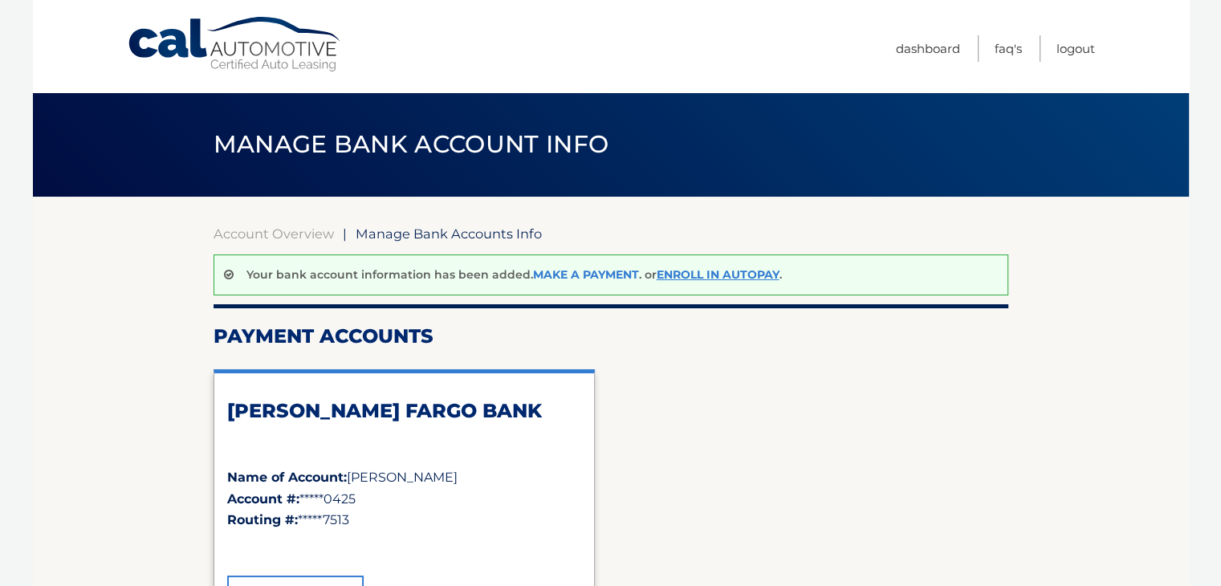
click at [552, 271] on link "Make a payment" at bounding box center [586, 274] width 106 height 14
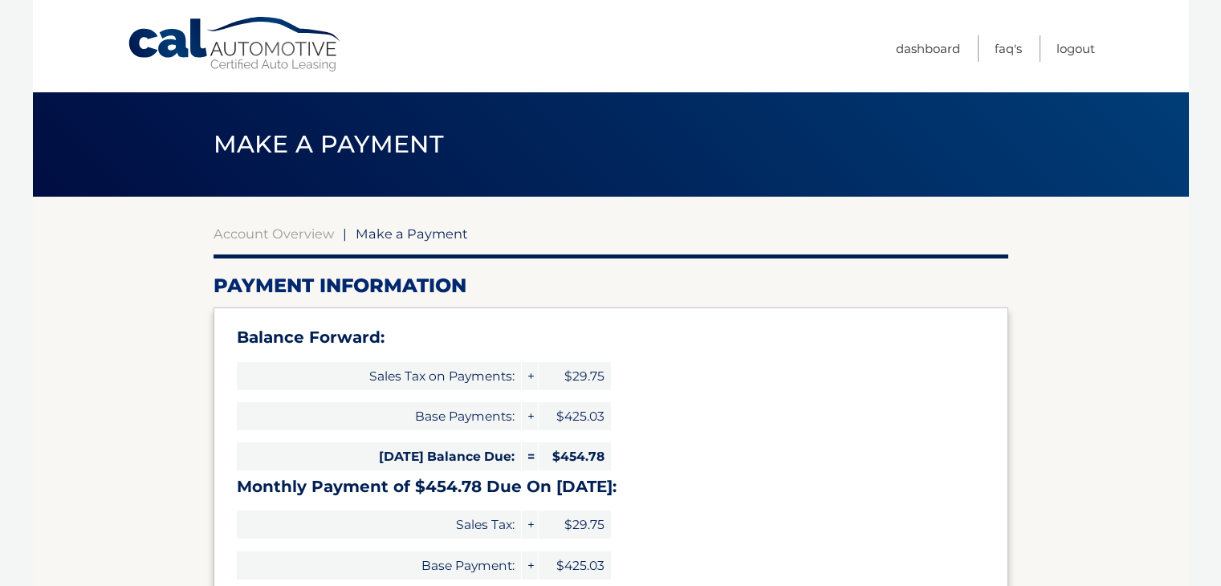
select select "ZjhkODEwYWEtNmRjYi00NDI4LTk5OGMtYzdhYTBiMmY2OTNl"
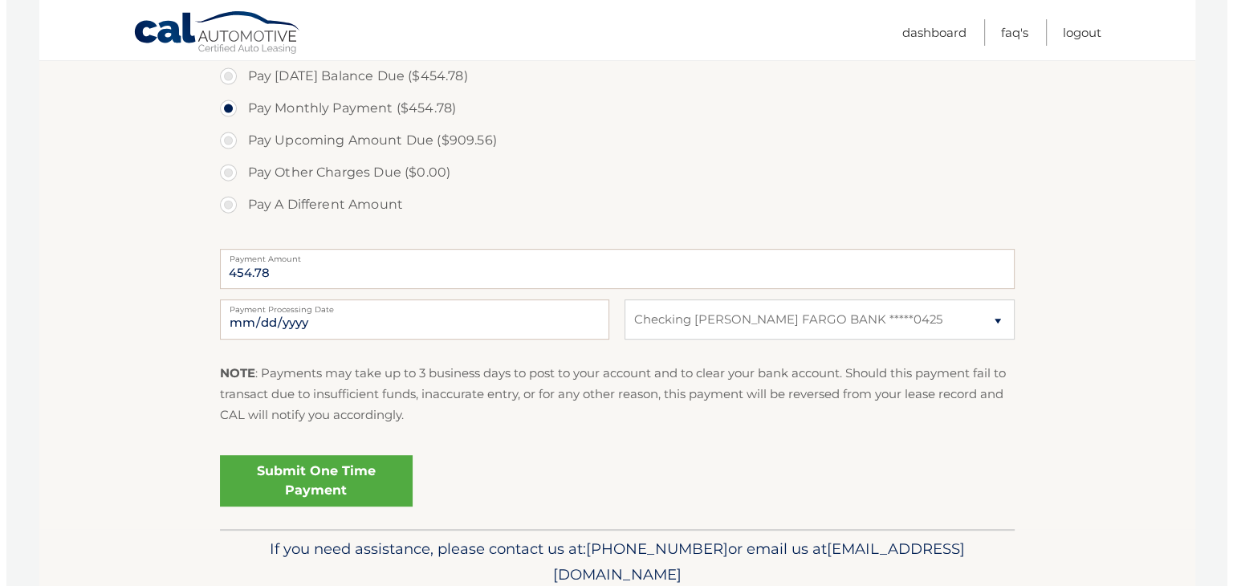
scroll to position [602, 0]
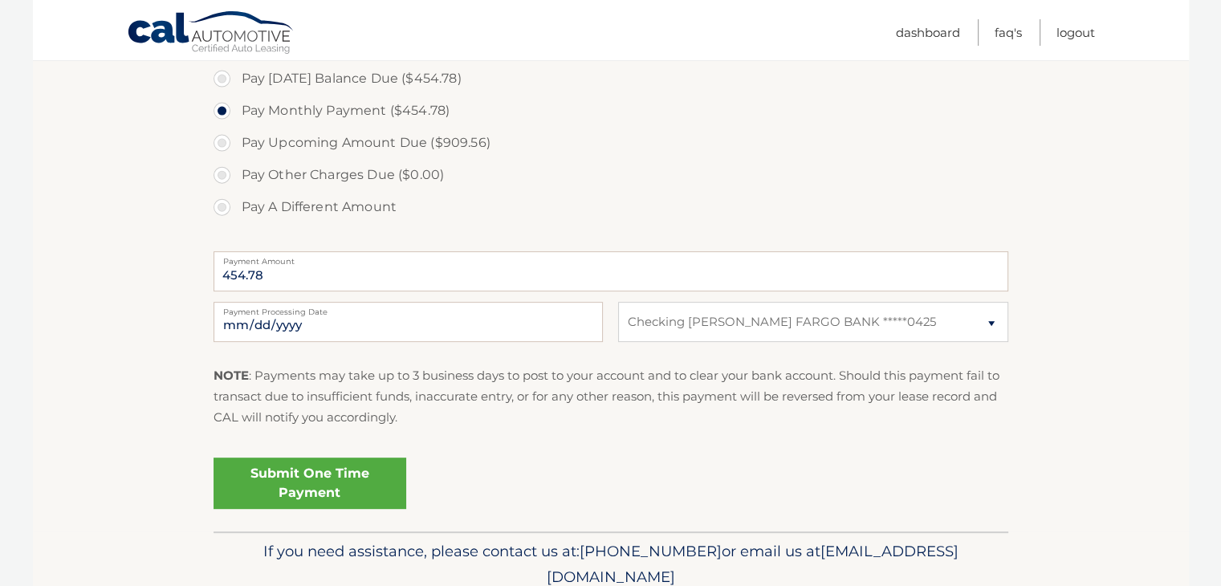
click at [223, 78] on label "Pay Today's Balance Due ($454.78)" at bounding box center [611, 79] width 795 height 32
click at [223, 78] on input "Pay Today's Balance Due ($454.78)" at bounding box center [228, 76] width 16 height 26
radio input "true"
click at [302, 480] on link "Submit One Time Payment" at bounding box center [310, 483] width 193 height 51
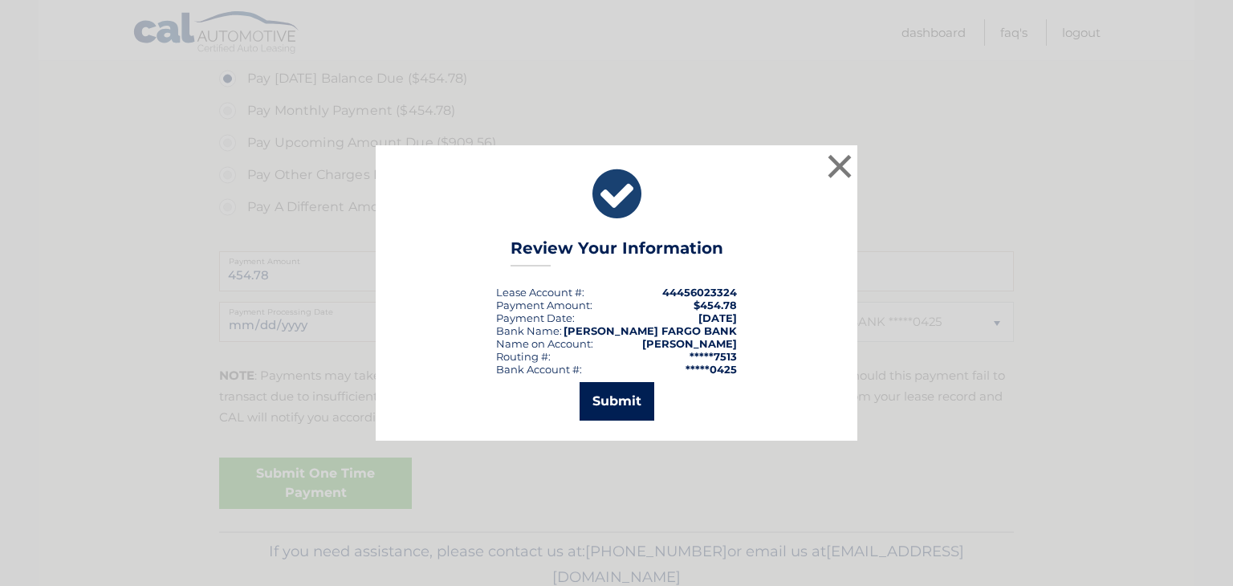
click at [601, 409] on button "Submit" at bounding box center [617, 401] width 75 height 39
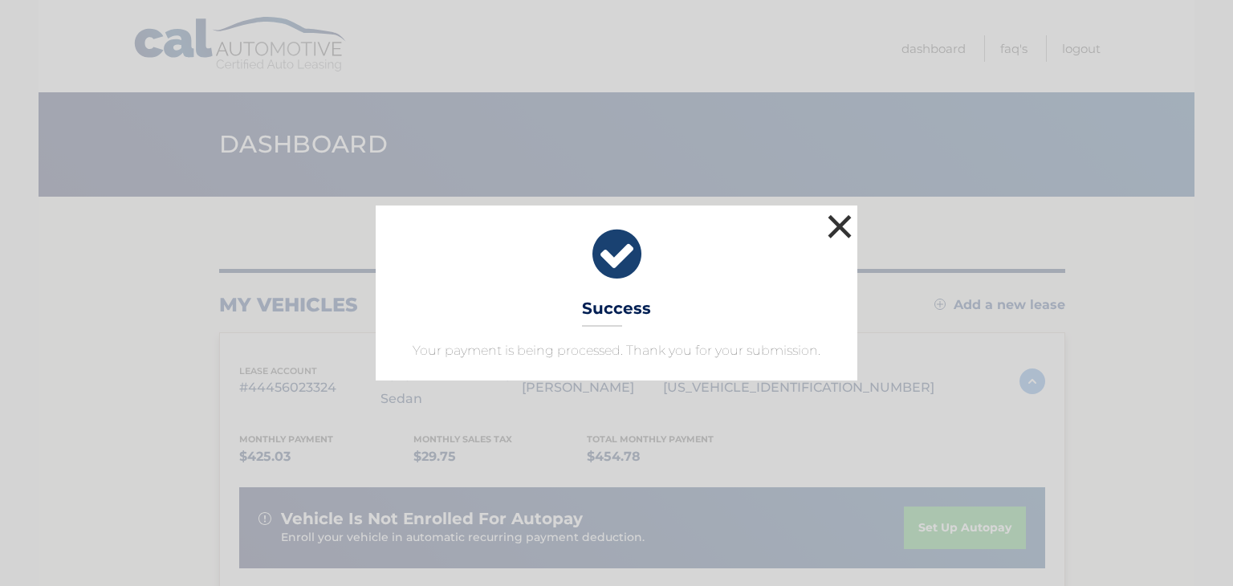
click at [838, 230] on button "×" at bounding box center [840, 226] width 32 height 32
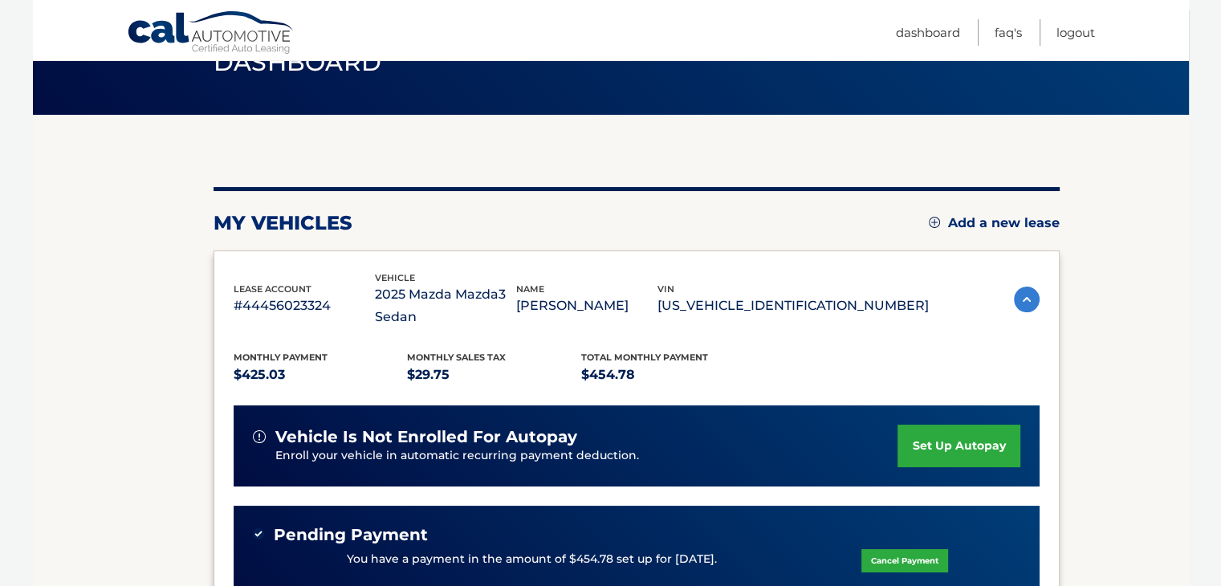
scroll to position [77, 0]
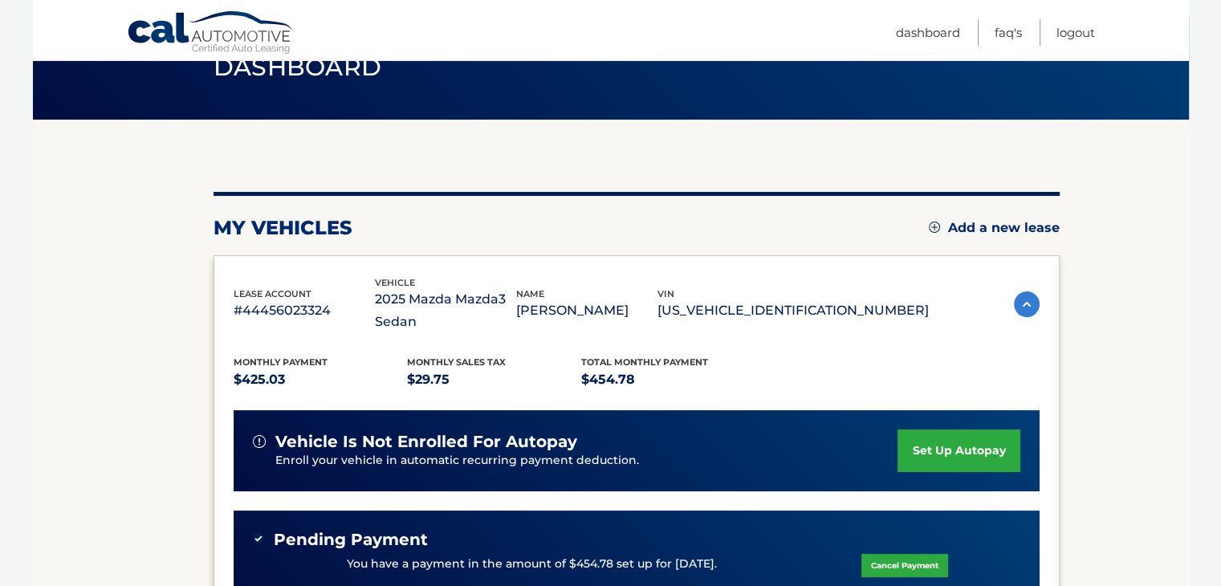
drag, startPoint x: 1208, startPoint y: 187, endPoint x: 1211, endPoint y: 365, distance: 177.5
click at [1212, 365] on body "Cal Automotive Menu Dashboard FAQ's Logout" at bounding box center [610, 216] width 1221 height 586
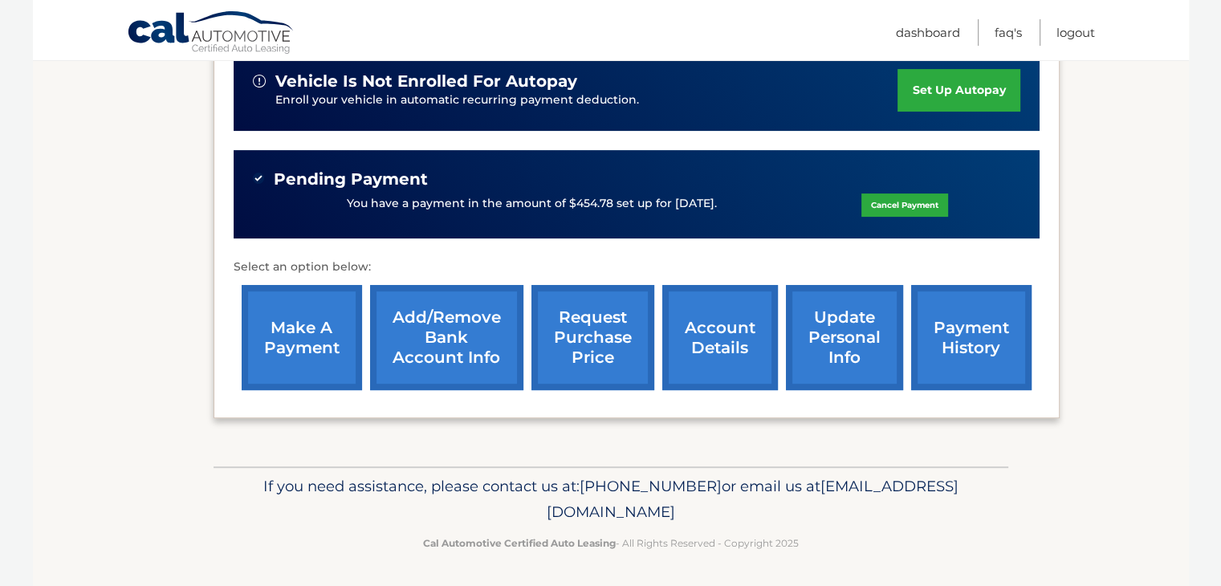
scroll to position [0, 0]
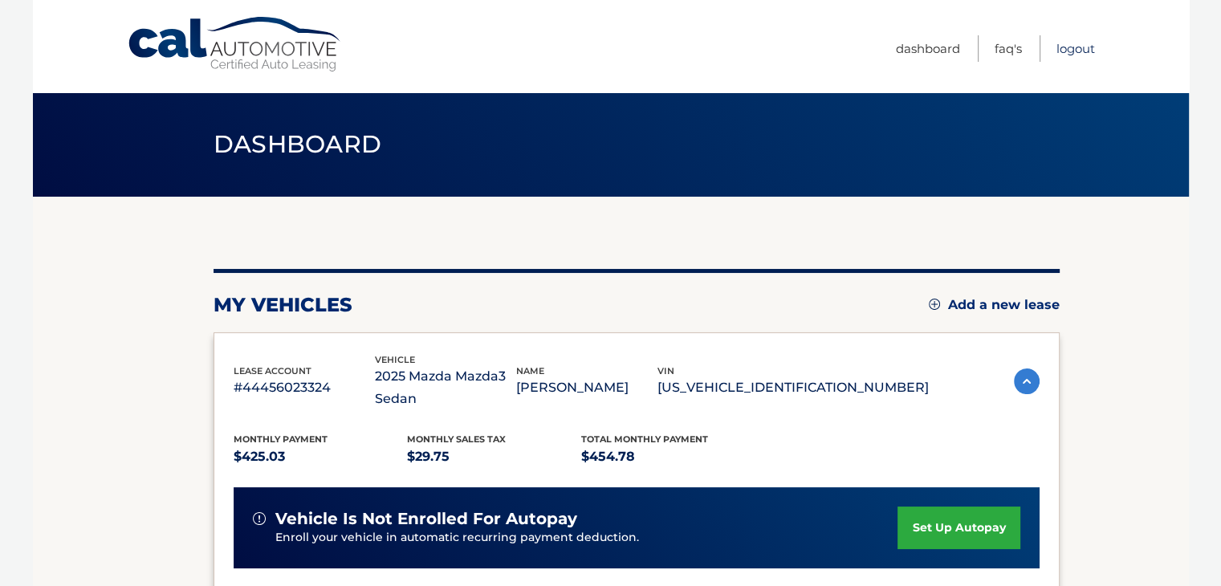
click at [1078, 52] on link "Logout" at bounding box center [1076, 48] width 39 height 26
